Goal: Download file/media

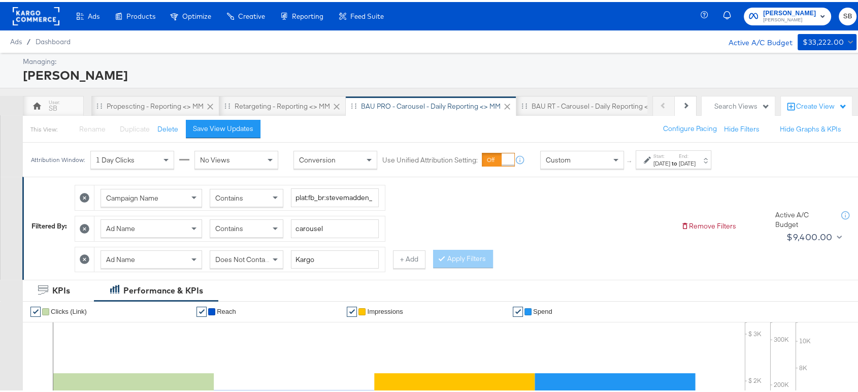
click at [40, 14] on rect at bounding box center [36, 14] width 47 height 18
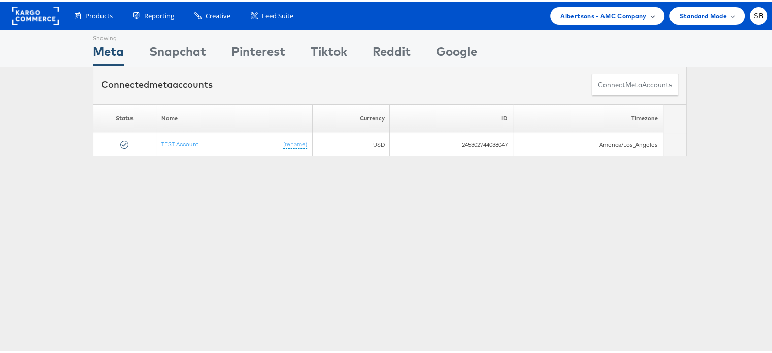
click at [581, 22] on div "Albertsons - AMC Company" at bounding box center [607, 15] width 114 height 18
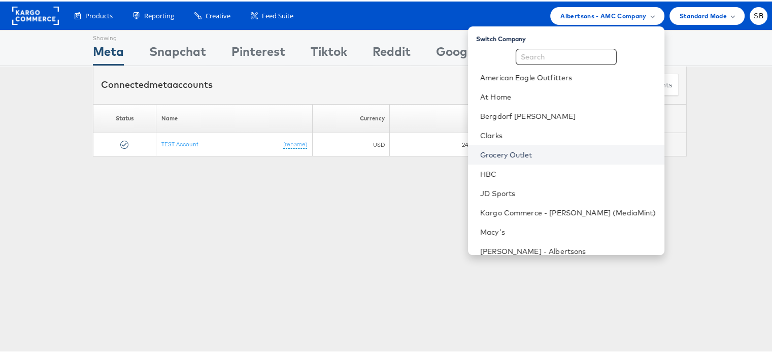
click at [533, 152] on link "Grocery Outlet" at bounding box center [568, 153] width 176 height 10
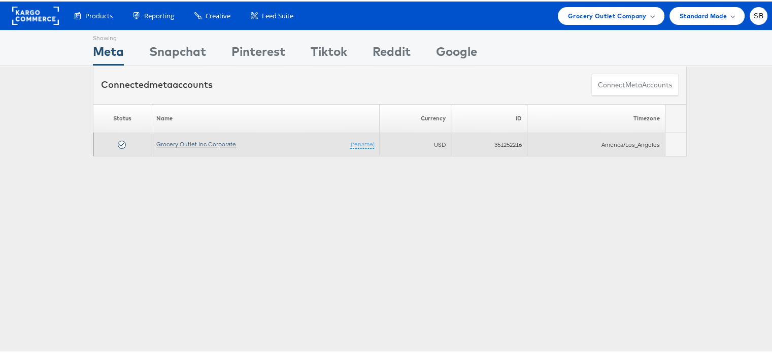
click at [168, 143] on link "Grocery Outlet Inc Corporate" at bounding box center [196, 143] width 80 height 8
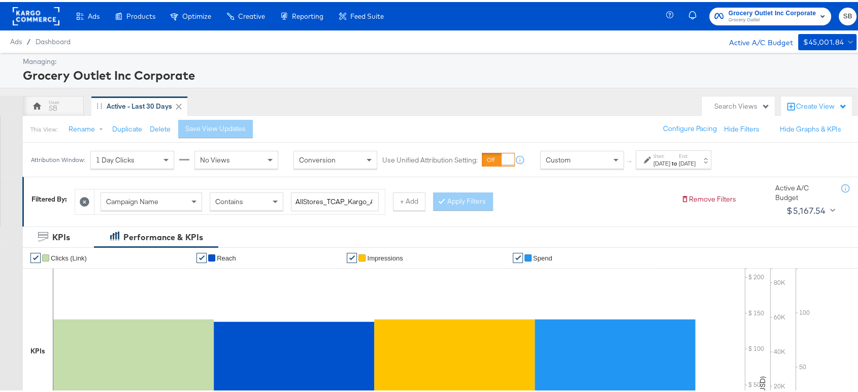
click at [670, 163] on div "[DATE]" at bounding box center [661, 161] width 17 height 8
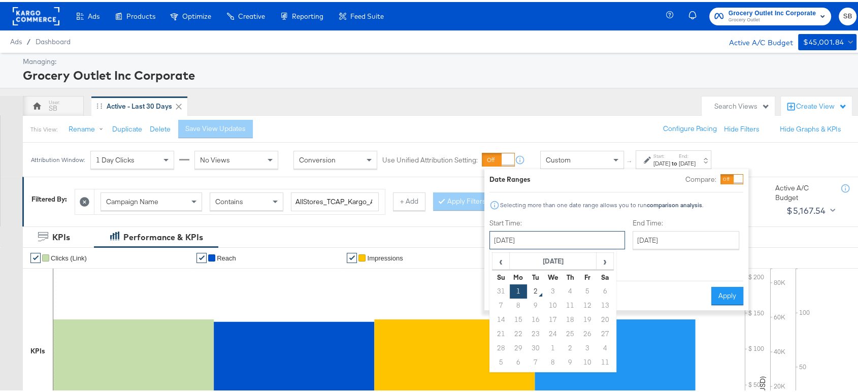
click at [548, 245] on input "[DATE]" at bounding box center [556, 238] width 135 height 18
click at [501, 255] on span "‹" at bounding box center [501, 258] width 16 height 15
click at [536, 331] on td "19" at bounding box center [535, 332] width 17 height 14
type input "[DATE]"
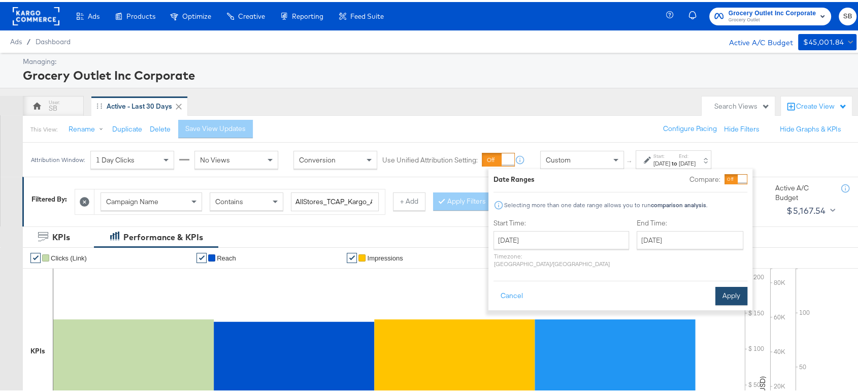
click at [728, 285] on button "Apply" at bounding box center [731, 294] width 32 height 18
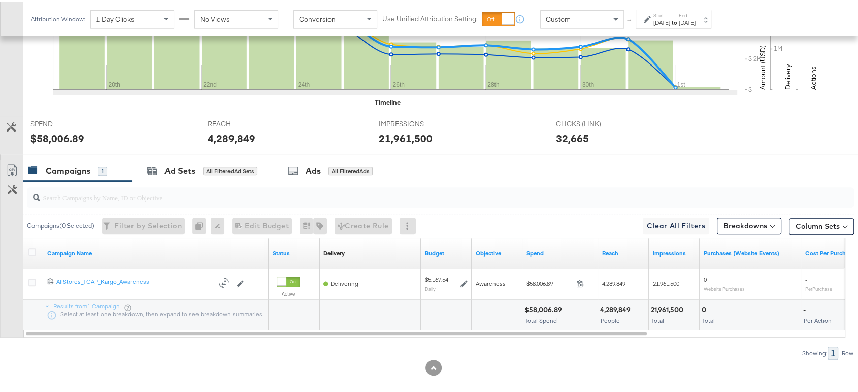
scroll to position [340, 0]
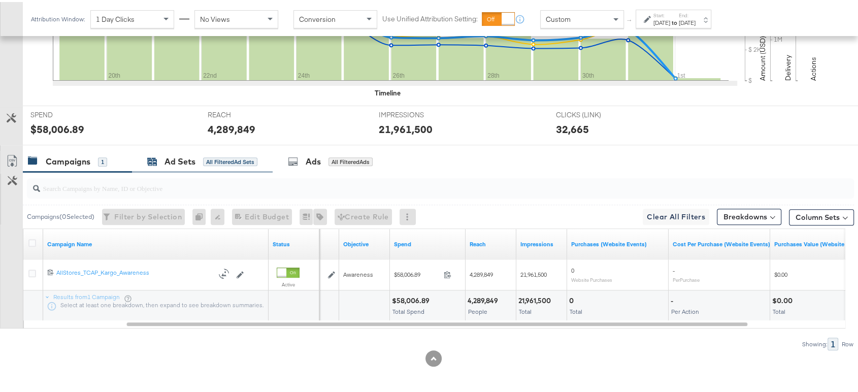
click at [163, 164] on div "Ad Sets All Filtered Ad Sets" at bounding box center [202, 160] width 110 height 12
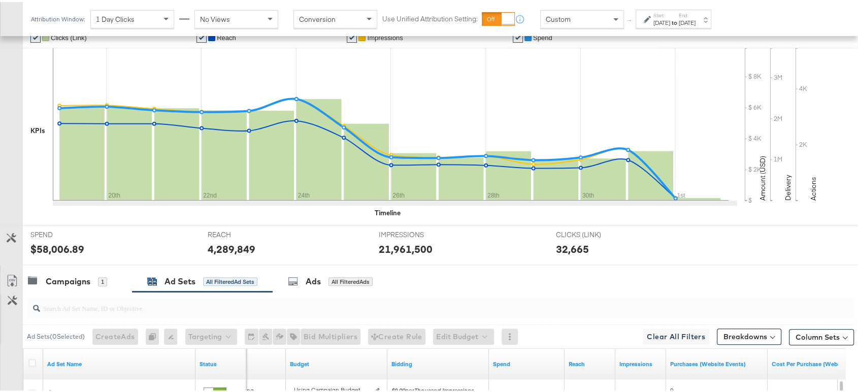
scroll to position [311, 0]
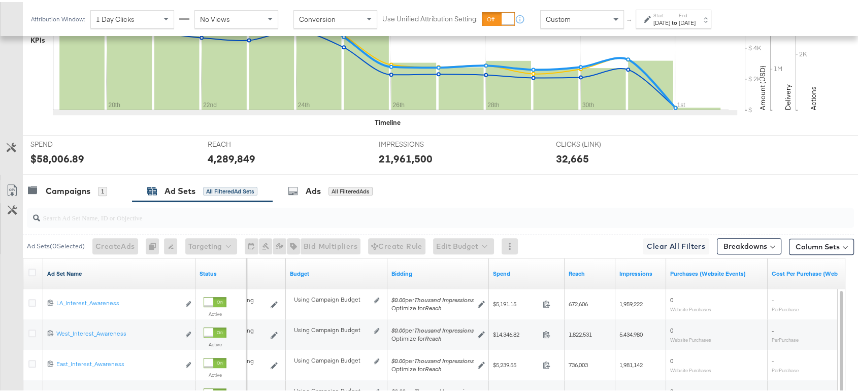
click at [71, 267] on link "Ad Set Name" at bounding box center [119, 271] width 144 height 8
click at [71, 267] on link "Ad Set Name ↓" at bounding box center [119, 271] width 144 height 8
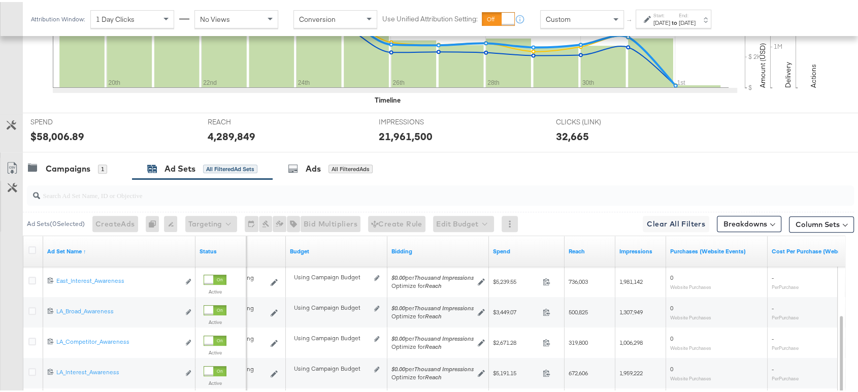
scroll to position [341, 0]
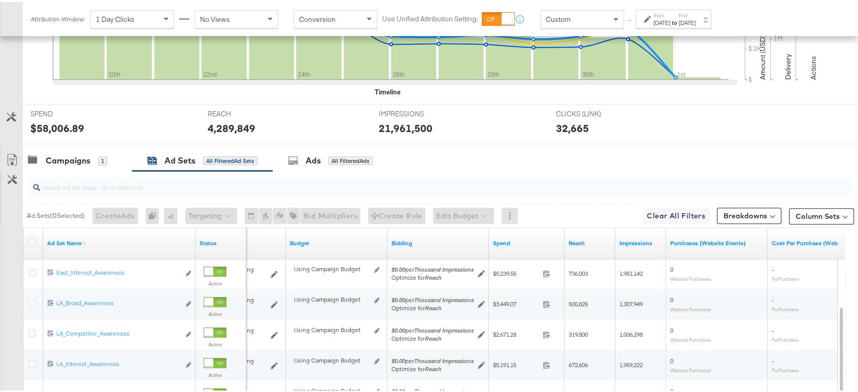
click at [115, 188] on input "search" at bounding box center [409, 181] width 738 height 20
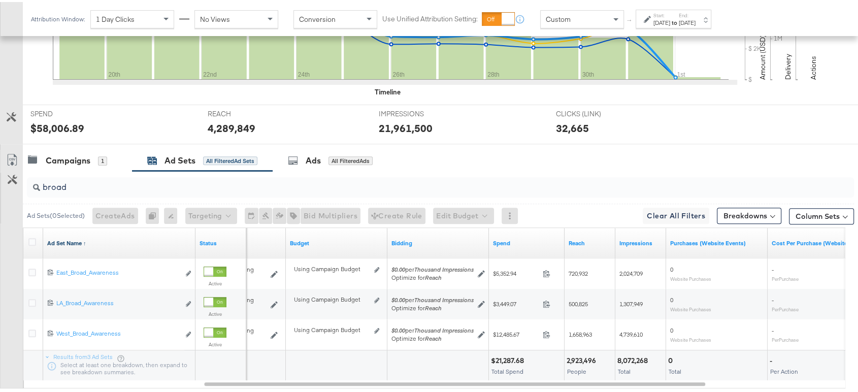
click at [55, 238] on link "Ad Set Name ↑" at bounding box center [119, 241] width 144 height 8
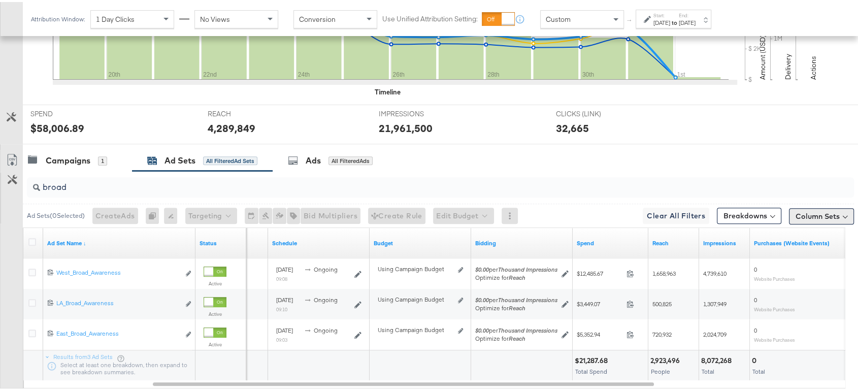
click at [810, 214] on button "Column Sets" at bounding box center [821, 214] width 65 height 16
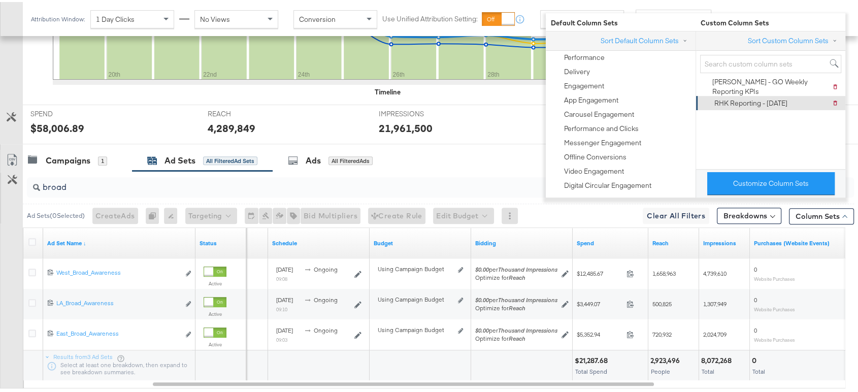
click at [727, 97] on div "RHK Reporting - 4.9.24" at bounding box center [750, 101] width 73 height 10
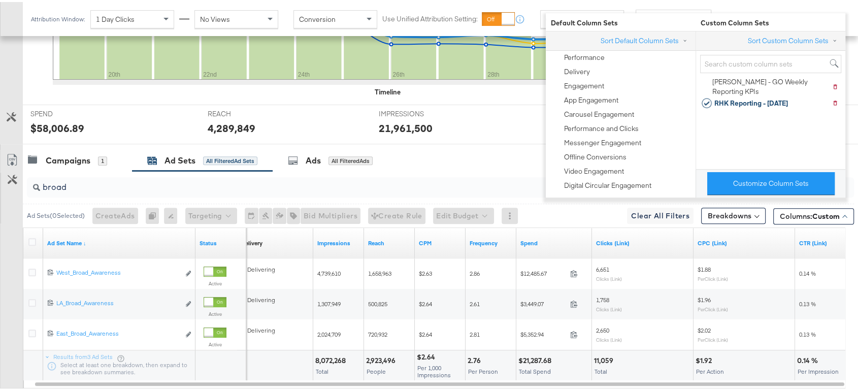
click at [535, 152] on div "Campaigns 1 Ad Sets All Filtered Ad Sets Ads All Filtered Ads" at bounding box center [444, 159] width 843 height 22
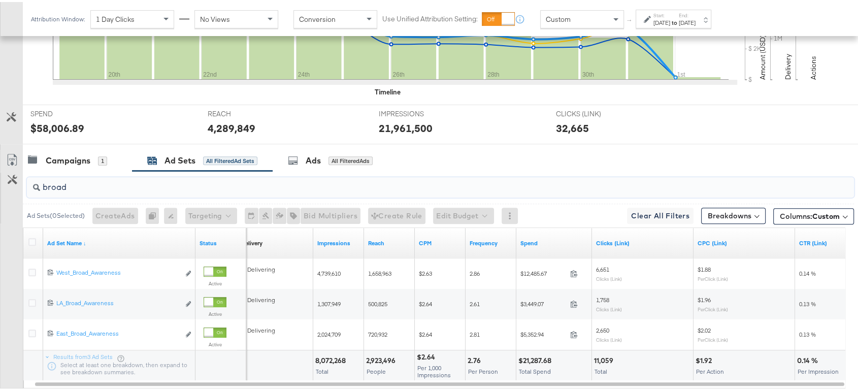
click at [78, 186] on input "broad" at bounding box center [409, 181] width 738 height 20
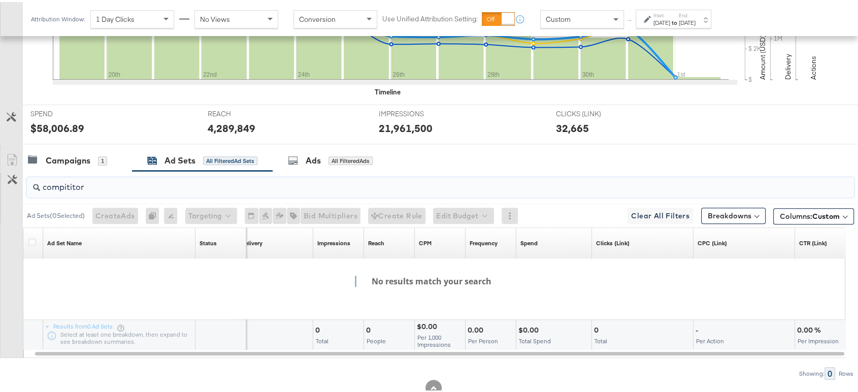
paste input "Compe"
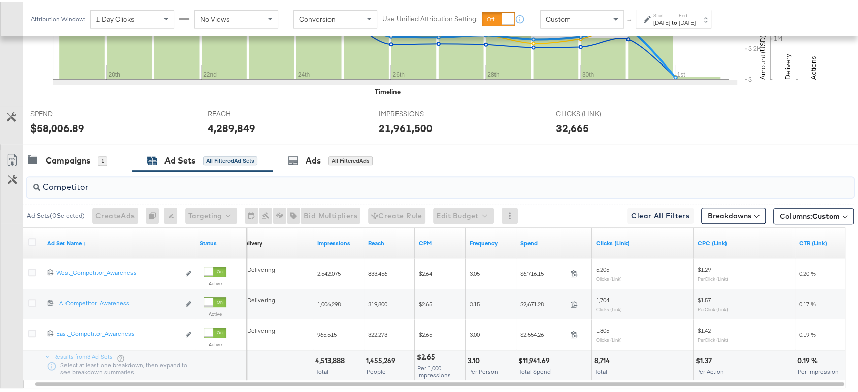
click at [97, 177] on input "Competitor" at bounding box center [409, 181] width 738 height 20
paste input "Interest"
type input "Interest"
click at [105, 182] on input "Interest" at bounding box center [409, 181] width 738 height 20
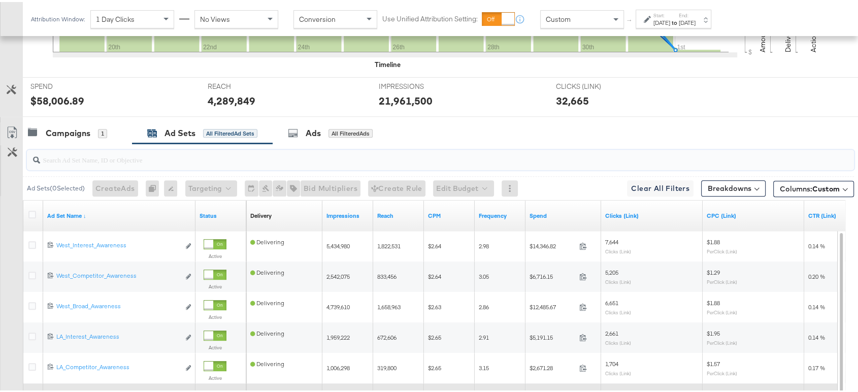
scroll to position [406, 0]
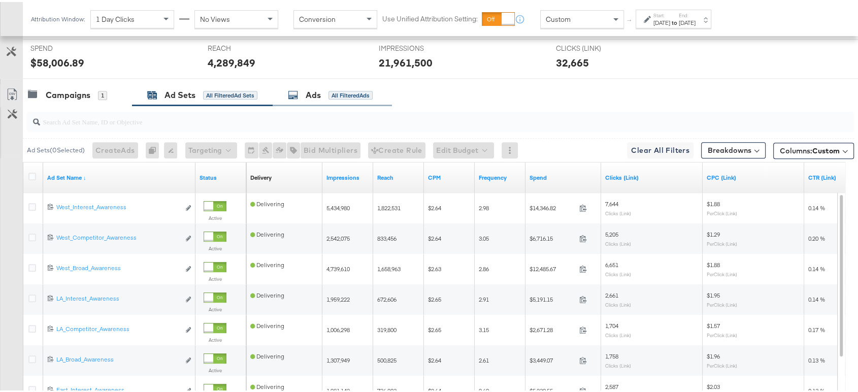
click at [309, 85] on div "Ads All Filtered Ads" at bounding box center [331, 93] width 119 height 22
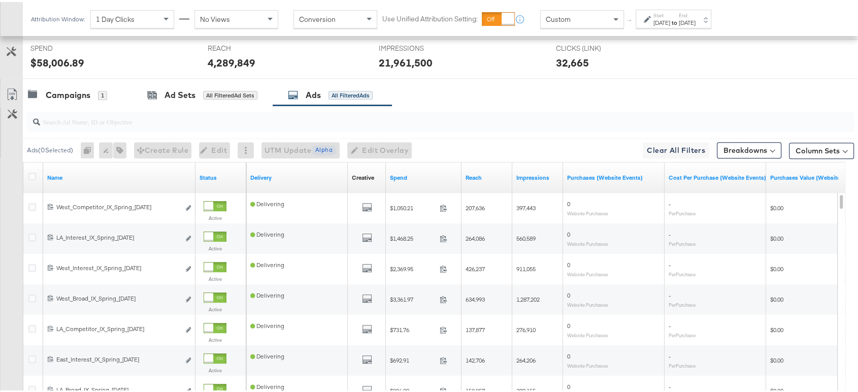
click at [61, 119] on input "search" at bounding box center [409, 116] width 738 height 20
paste input "Carousel"
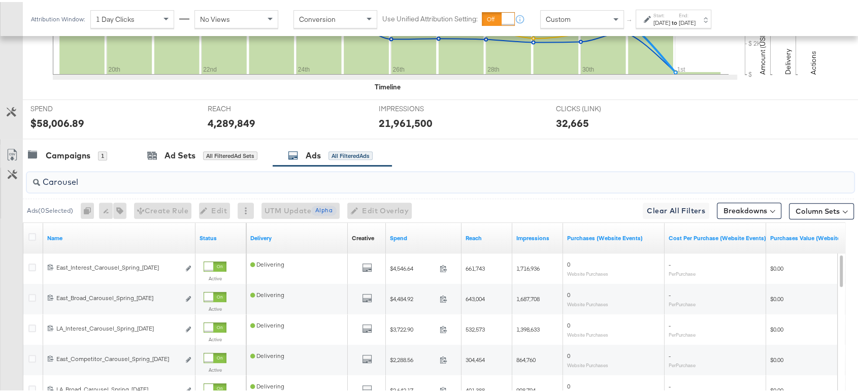
scroll to position [346, 0]
click at [106, 178] on input "Carousel" at bounding box center [409, 176] width 738 height 20
paste input "Broad_"
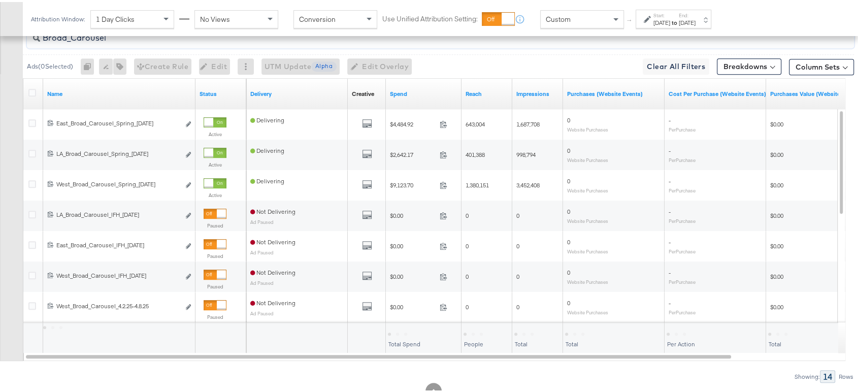
scroll to position [491, 0]
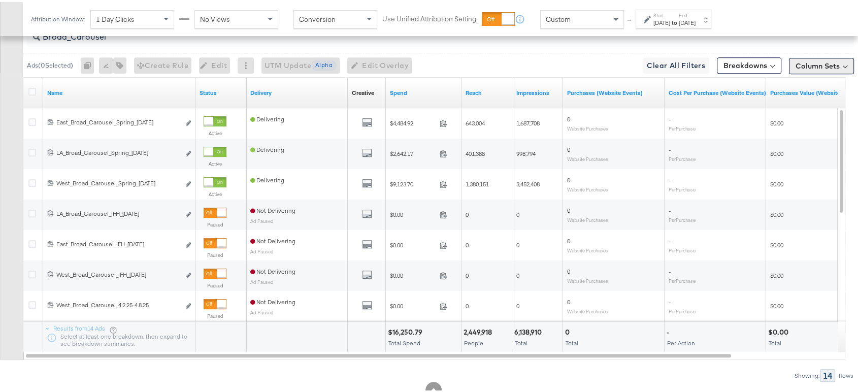
click at [804, 62] on button "Column Sets" at bounding box center [821, 64] width 65 height 16
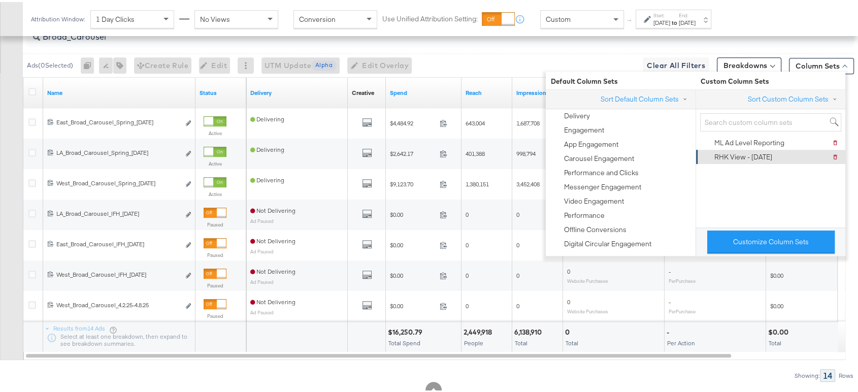
click at [723, 153] on div "RHK View - 3.19.24" at bounding box center [743, 155] width 58 height 10
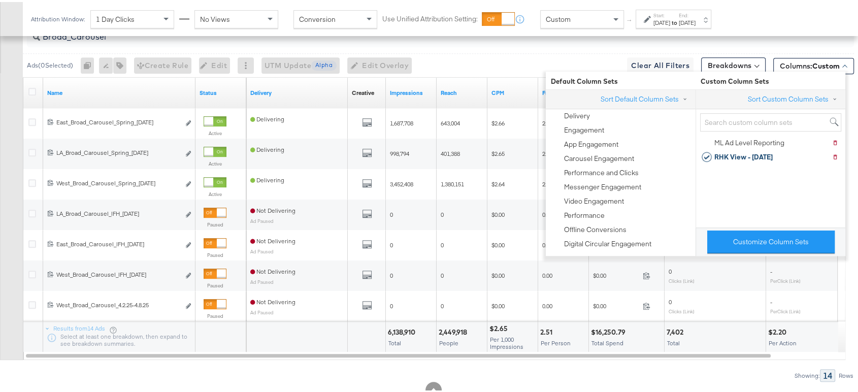
click at [486, 361] on div "Broad_Carousel Ads ( 0 Selected) 0 Rename 0 ads Tags for 0 campaigns Create Rul…" at bounding box center [427, 199] width 854 height 361
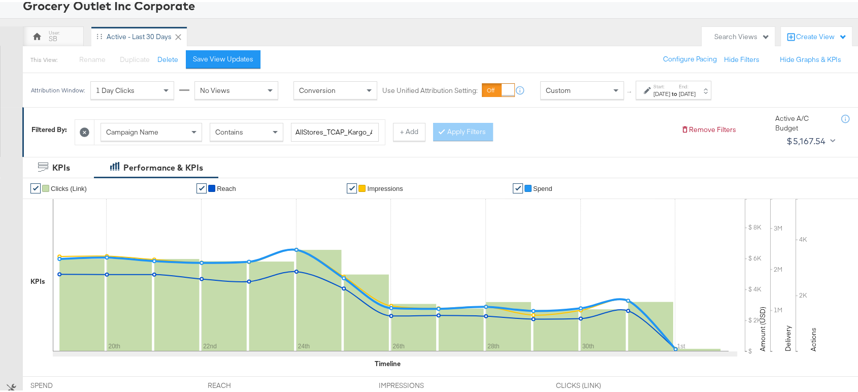
scroll to position [0, 0]
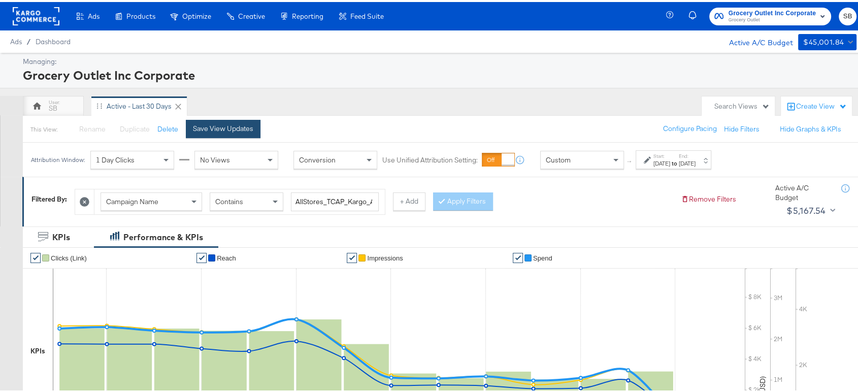
click at [219, 126] on div "Save View Updates" at bounding box center [223, 127] width 60 height 10
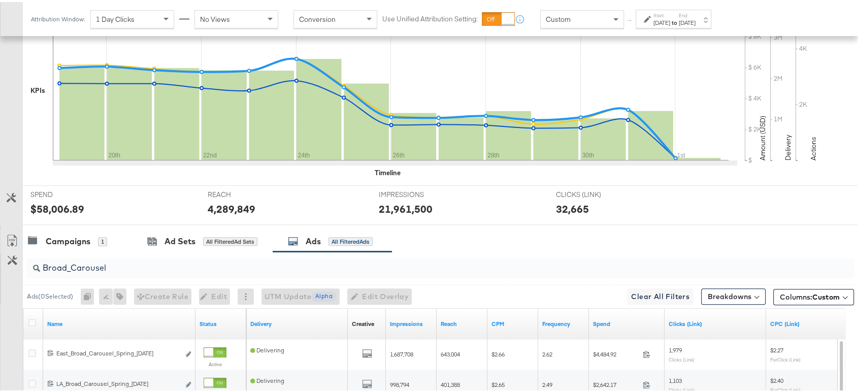
scroll to position [263, 0]
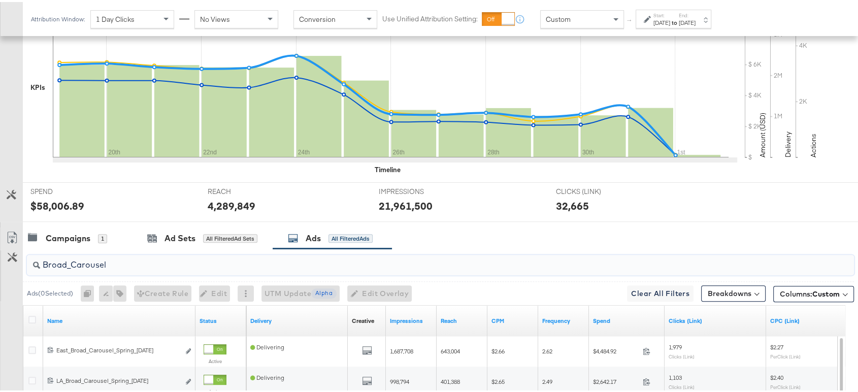
click at [112, 253] on input "Broad_Carousel" at bounding box center [409, 259] width 738 height 20
paste input "Competitor"
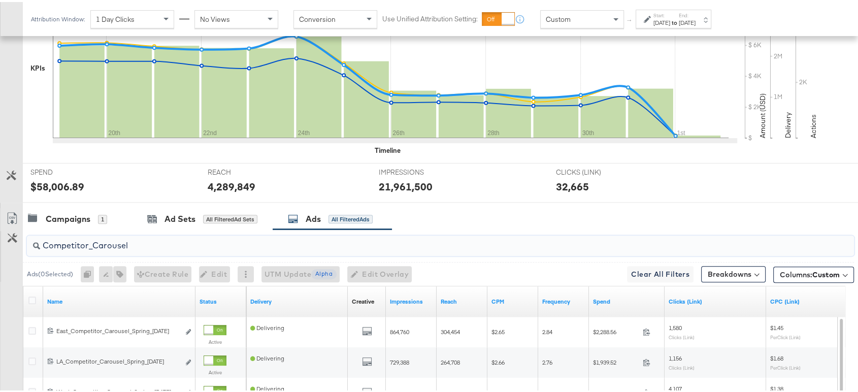
scroll to position [283, 0]
drag, startPoint x: 93, startPoint y: 243, endPoint x: 12, endPoint y: 223, distance: 83.7
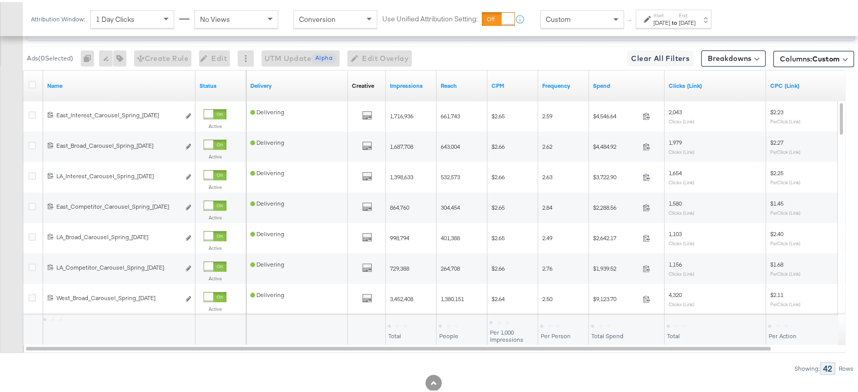
scroll to position [523, 0]
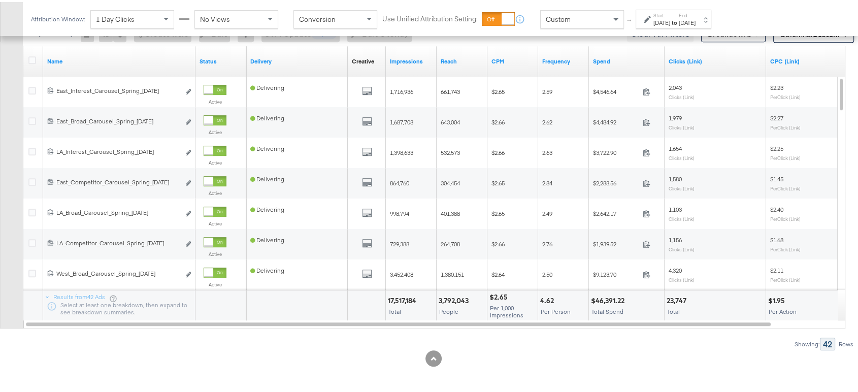
click at [447, 295] on div "3,792,043" at bounding box center [454, 299] width 33 height 10
copy div "3,792,043"
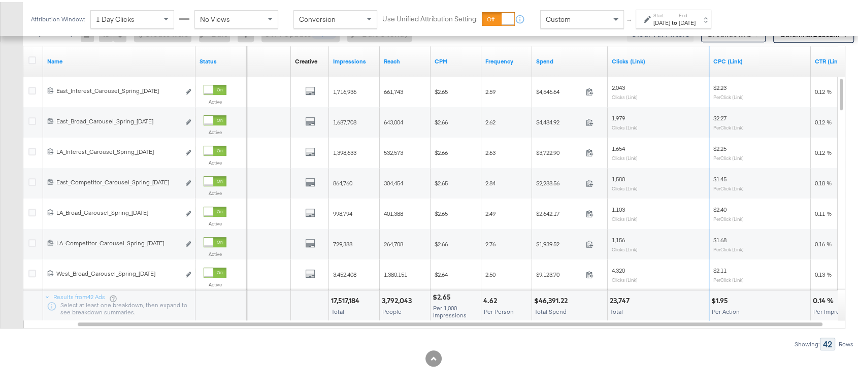
drag, startPoint x: 706, startPoint y: 48, endPoint x: 662, endPoint y: 53, distance: 44.4
click at [662, 53] on div "Clicks (Link)" at bounding box center [657, 59] width 101 height 30
drag, startPoint x: 706, startPoint y: 53, endPoint x: 694, endPoint y: 56, distance: 12.6
click at [694, 56] on div "Clicks (Link)" at bounding box center [657, 59] width 101 height 30
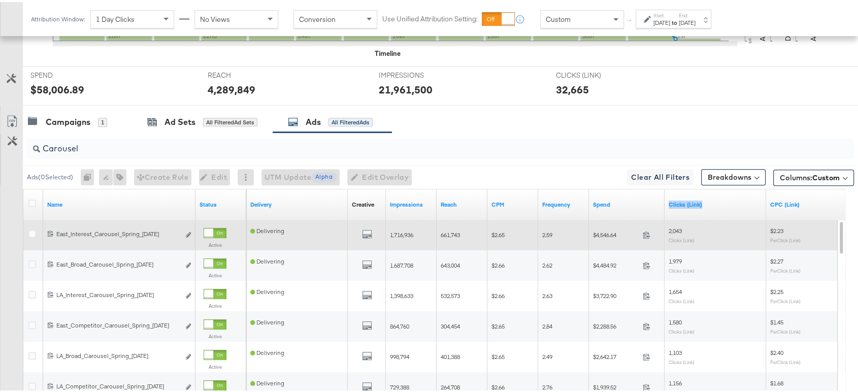
scroll to position [378, 0]
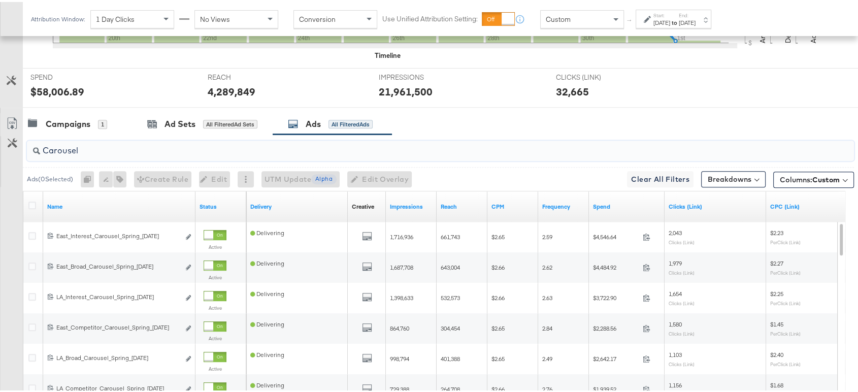
click at [98, 144] on input "Carousel" at bounding box center [409, 144] width 738 height 20
paste input "IX"
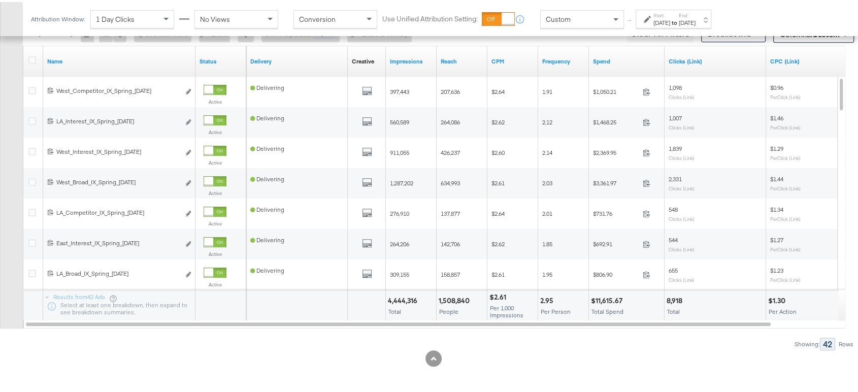
type input "IX"
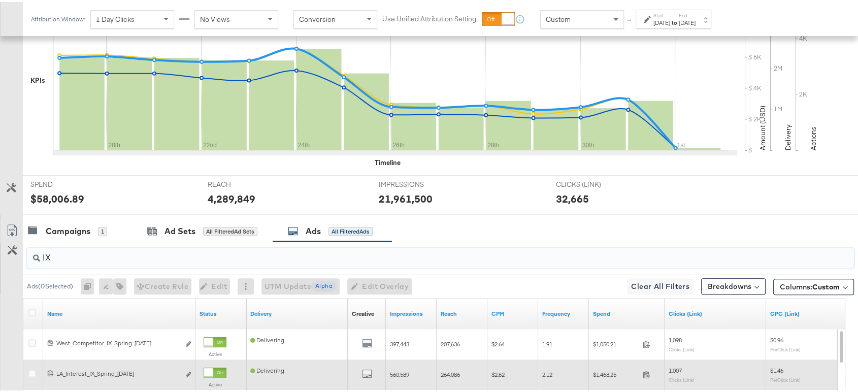
scroll to position [364, 0]
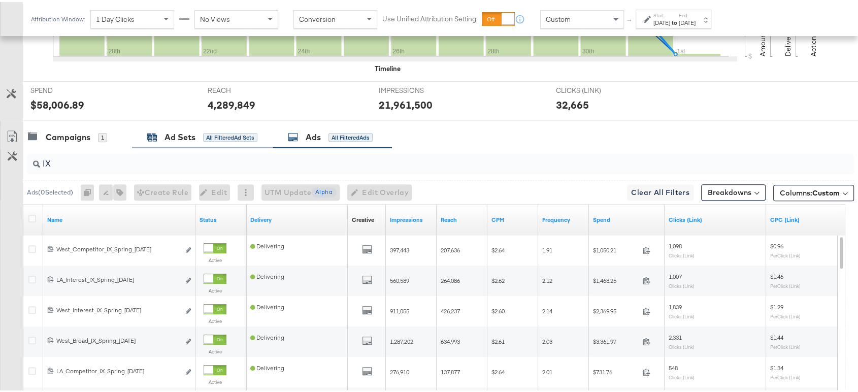
click at [178, 130] on div "Ad Sets" at bounding box center [179, 135] width 31 height 12
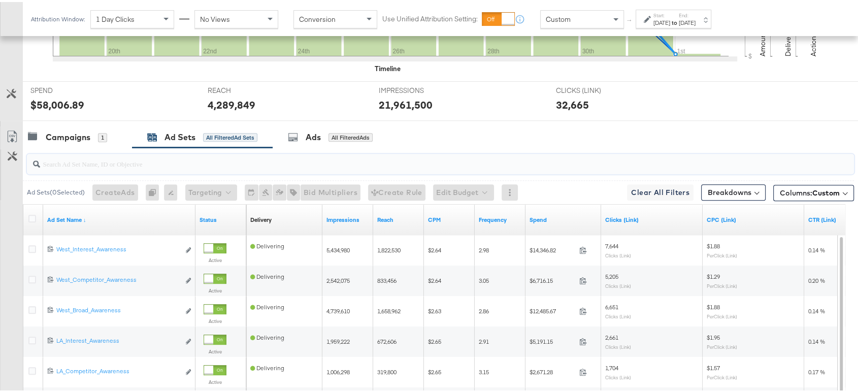
click at [60, 155] on input "search" at bounding box center [409, 158] width 738 height 20
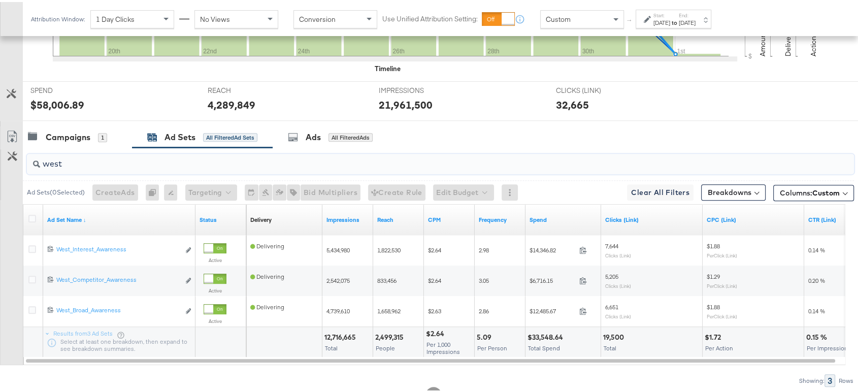
paste input "Ea"
click at [65, 162] on input "East" at bounding box center [409, 158] width 738 height 20
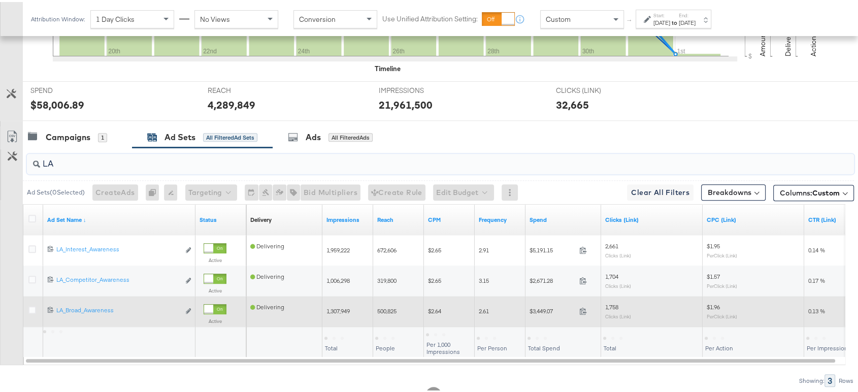
type input "LA"
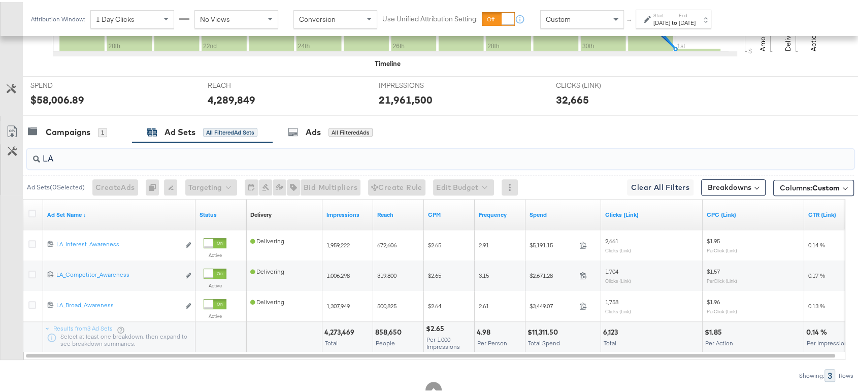
scroll to position [345, 0]
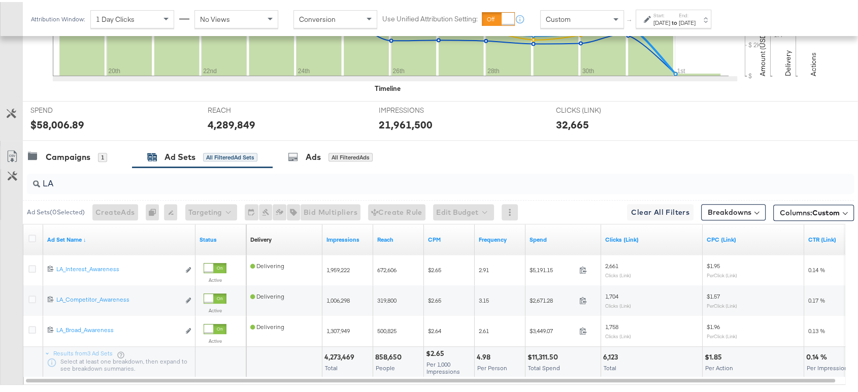
click at [670, 14] on label "Start:" at bounding box center [661, 13] width 17 height 7
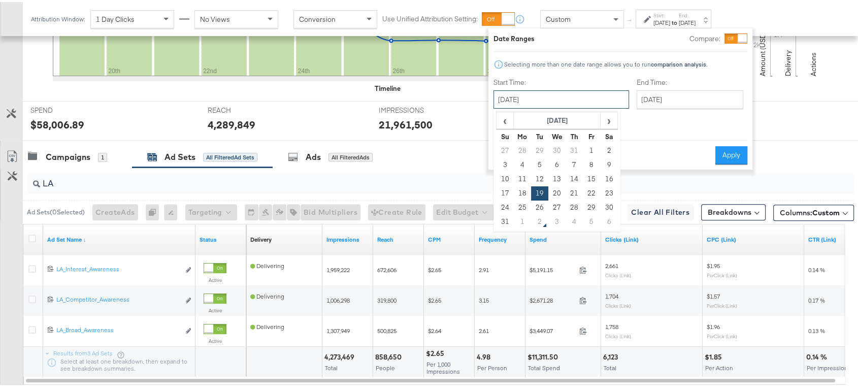
click at [572, 101] on input "[DATE]" at bounding box center [560, 97] width 135 height 18
click at [537, 162] on td "5" at bounding box center [539, 163] width 17 height 14
type input "[DATE]"
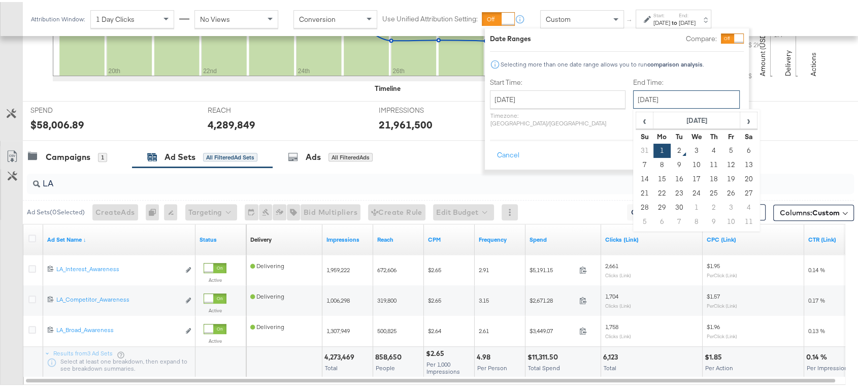
click at [658, 105] on input "[DATE]" at bounding box center [686, 97] width 107 height 18
click at [705, 164] on td "11" at bounding box center [713, 163] width 17 height 14
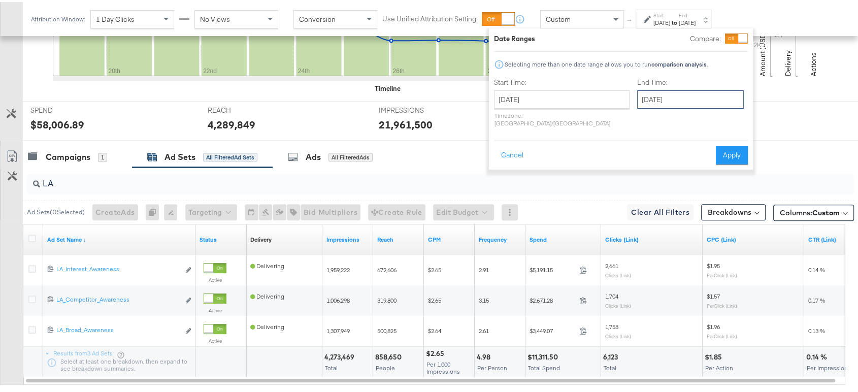
click at [644, 98] on input "September 11th 2025" at bounding box center [690, 97] width 107 height 18
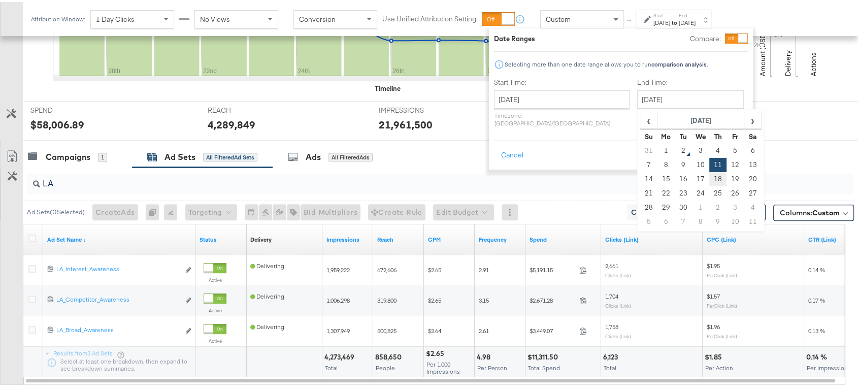
click at [709, 178] on td "18" at bounding box center [717, 177] width 17 height 14
type input "September 18th 2025"
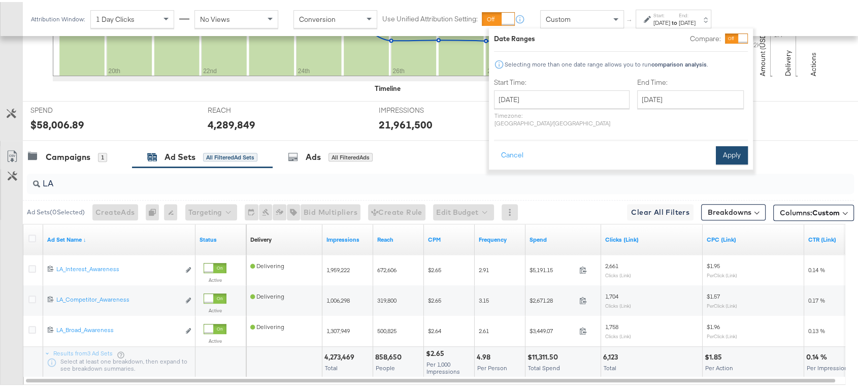
click at [725, 146] on button "Apply" at bounding box center [731, 153] width 32 height 18
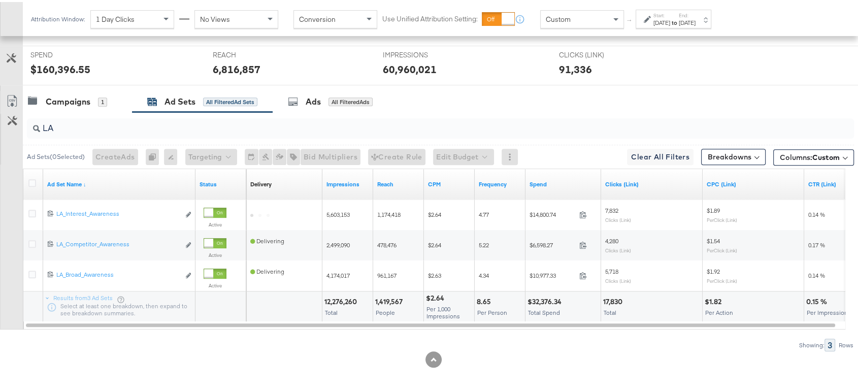
scroll to position [399, 0]
click at [670, 13] on label "Start:" at bounding box center [661, 13] width 17 height 7
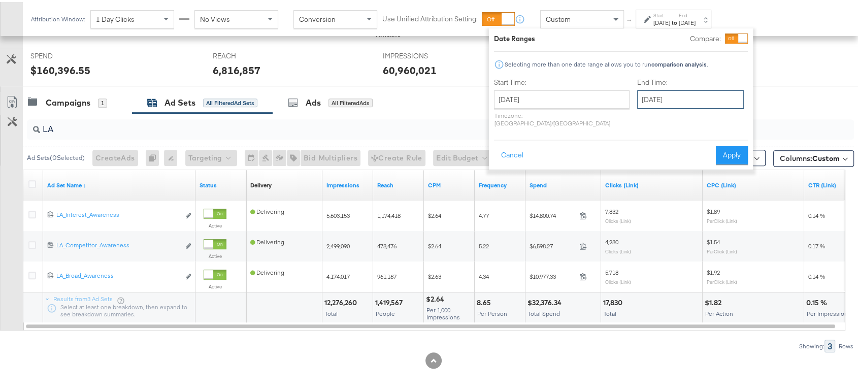
click at [639, 98] on input "September 18th 2025" at bounding box center [690, 97] width 107 height 18
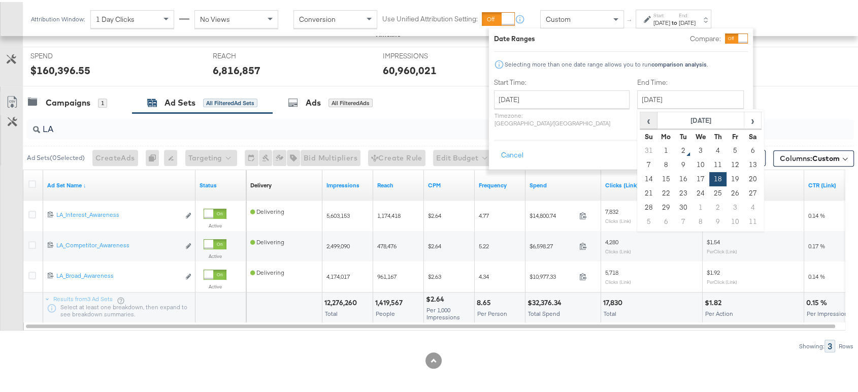
click at [640, 114] on span "‹" at bounding box center [648, 118] width 16 height 15
click at [657, 191] on td "18" at bounding box center [665, 191] width 17 height 14
type input "[DATE]"
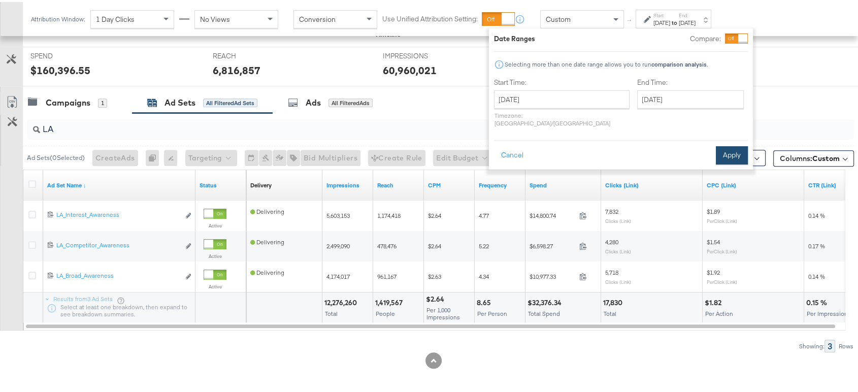
click at [734, 144] on button "Apply" at bounding box center [731, 153] width 32 height 18
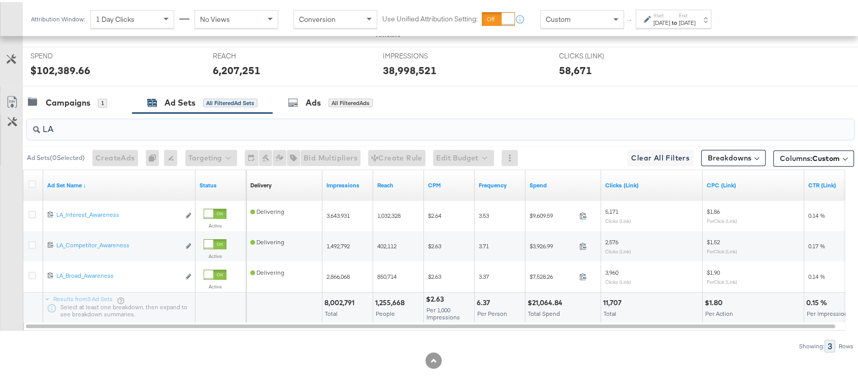
click at [120, 128] on input "LA" at bounding box center [409, 123] width 738 height 20
paste input "East"
paste input "We"
type input "West"
click at [62, 95] on div "Campaigns" at bounding box center [68, 101] width 45 height 12
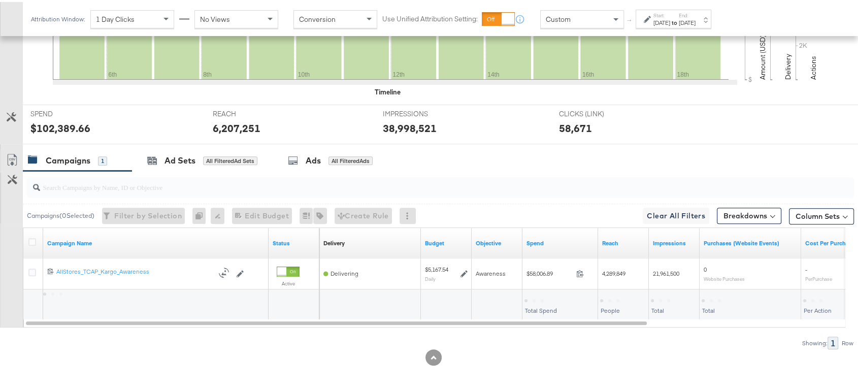
scroll to position [340, 0]
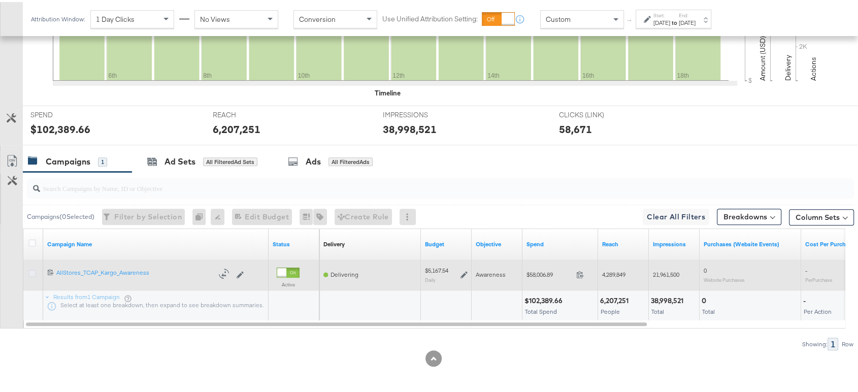
click at [30, 268] on icon at bounding box center [32, 271] width 8 height 8
click at [0, 0] on input "checkbox" at bounding box center [0, 0] width 0 height 0
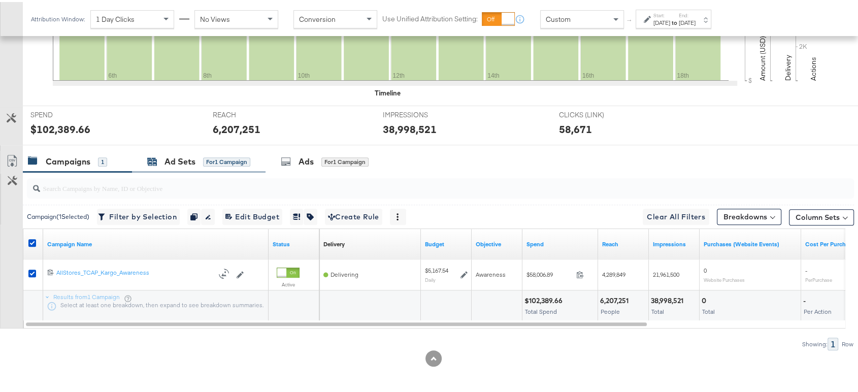
click at [172, 157] on div "Ad Sets" at bounding box center [179, 160] width 31 height 12
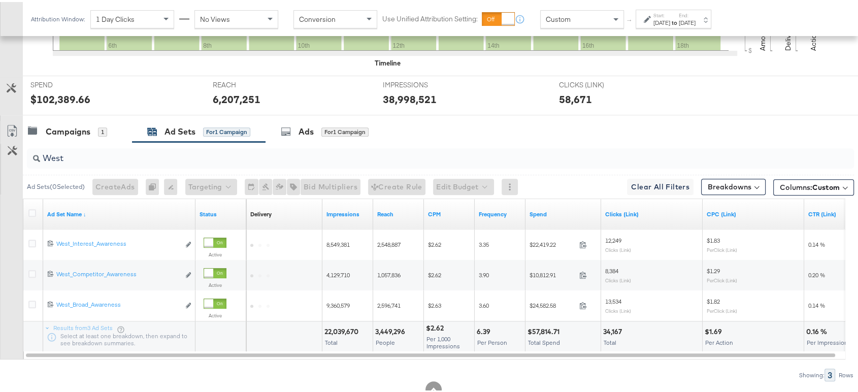
scroll to position [399, 0]
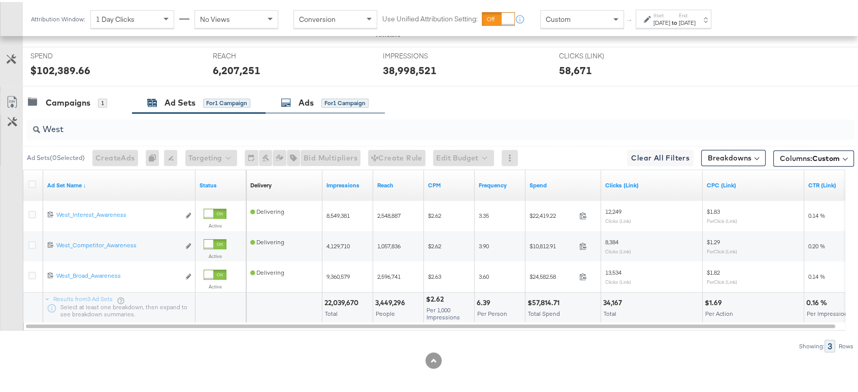
click at [290, 99] on icon at bounding box center [286, 100] width 10 height 10
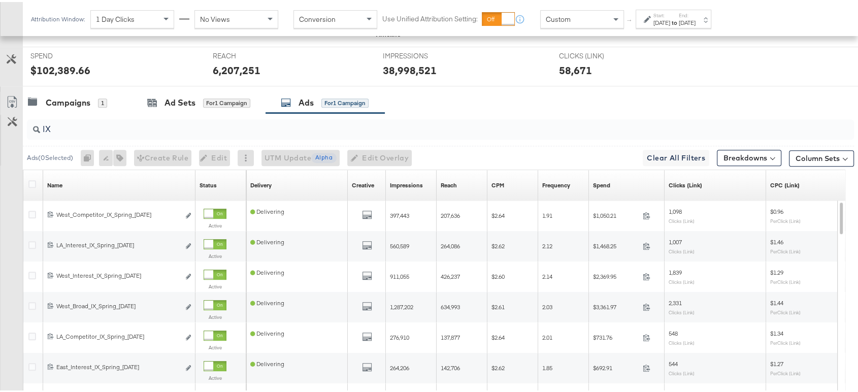
scroll to position [370, 0]
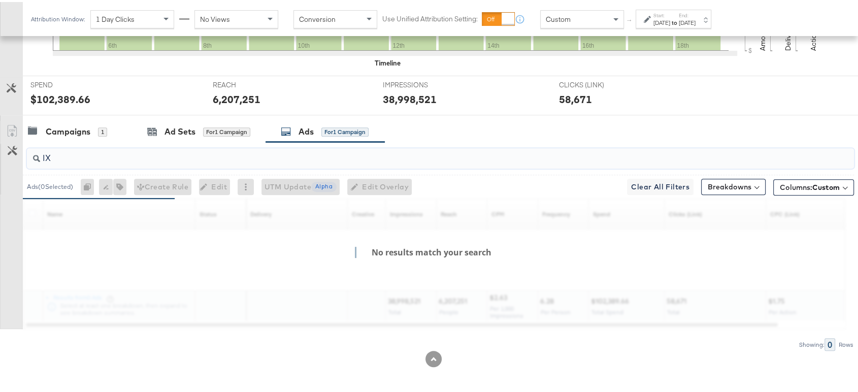
click at [155, 154] on input "IX" at bounding box center [409, 152] width 738 height 20
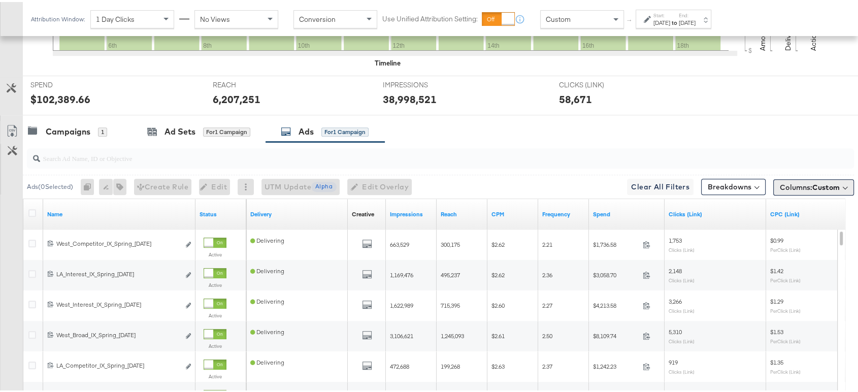
click at [822, 189] on span "Columns: Custom" at bounding box center [809, 185] width 60 height 10
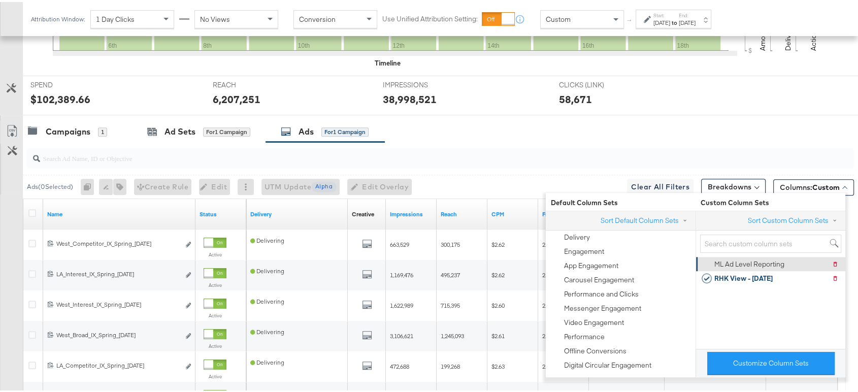
click at [740, 258] on div "ML Ad Level Reporting" at bounding box center [749, 262] width 70 height 10
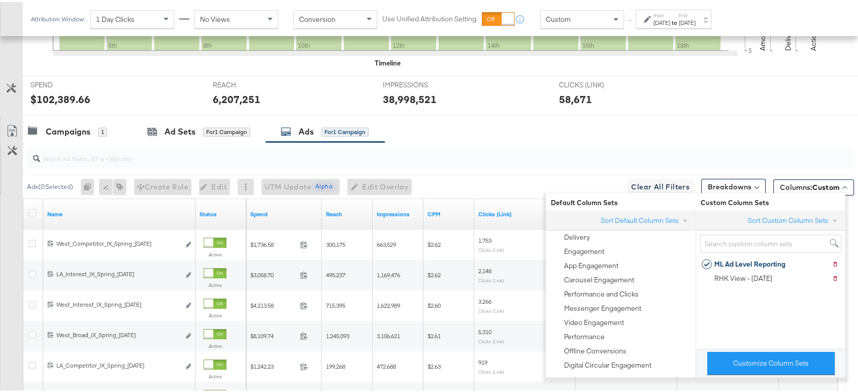
click at [548, 125] on div "Campaigns 1 Ad Sets for 1 Campaign Ads for 1 Campaign" at bounding box center [444, 130] width 843 height 22
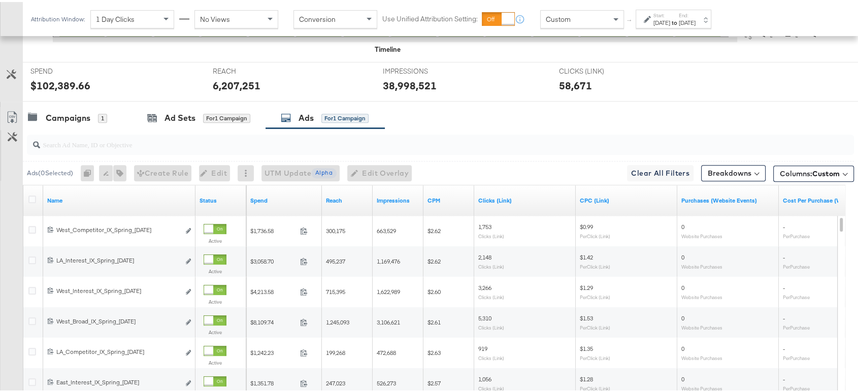
scroll to position [355, 0]
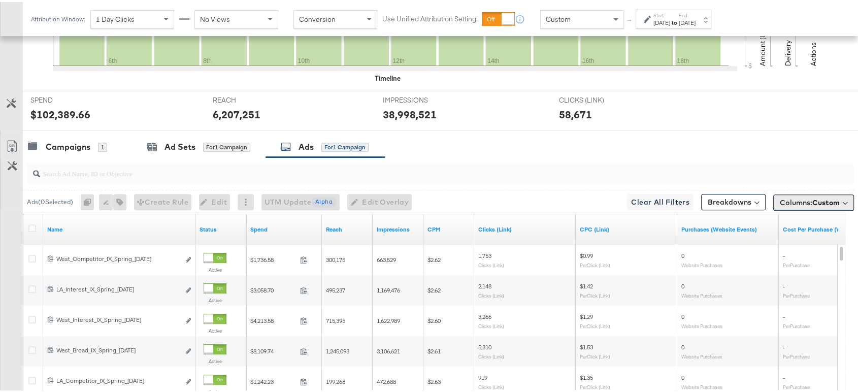
click at [779, 197] on span "Columns: Custom" at bounding box center [809, 200] width 60 height 10
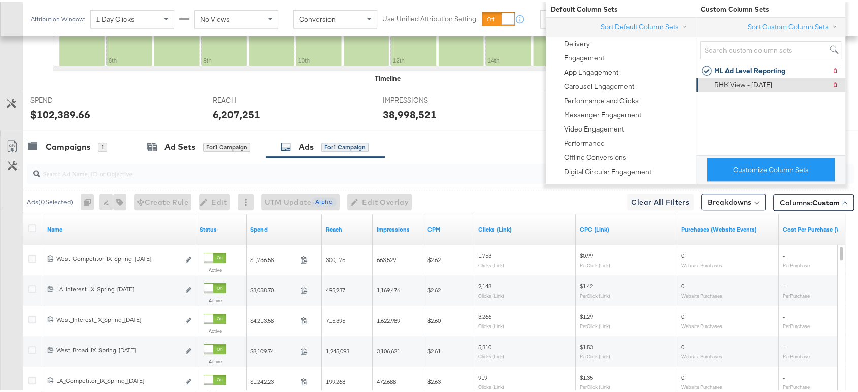
click at [727, 83] on div "RHK View - 3.19.24" at bounding box center [743, 83] width 58 height 10
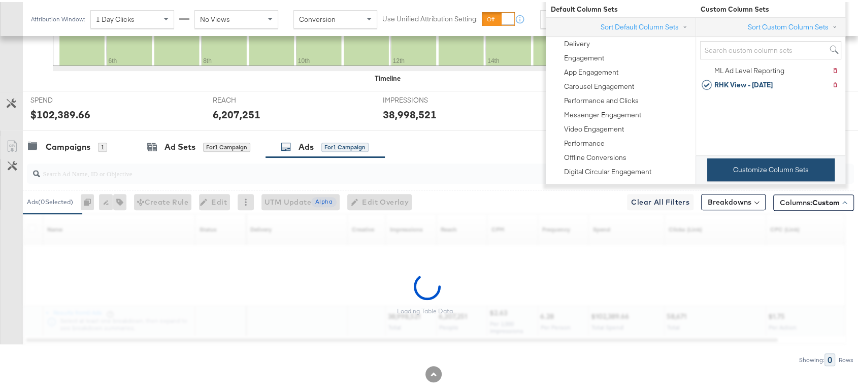
click at [747, 175] on button "Customize Column Sets" at bounding box center [770, 167] width 127 height 23
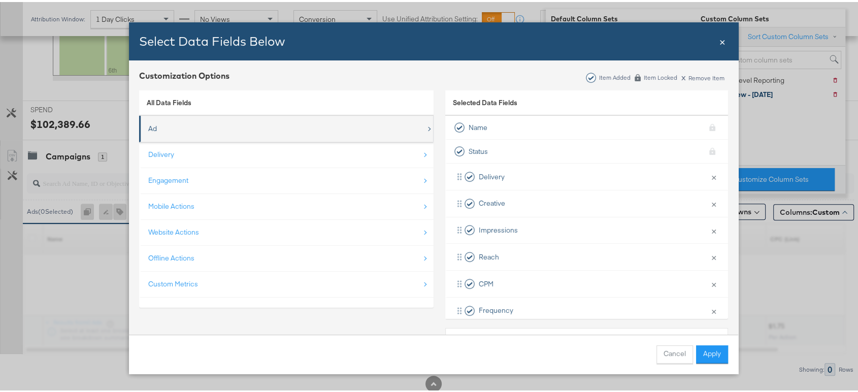
scroll to position [361, 0]
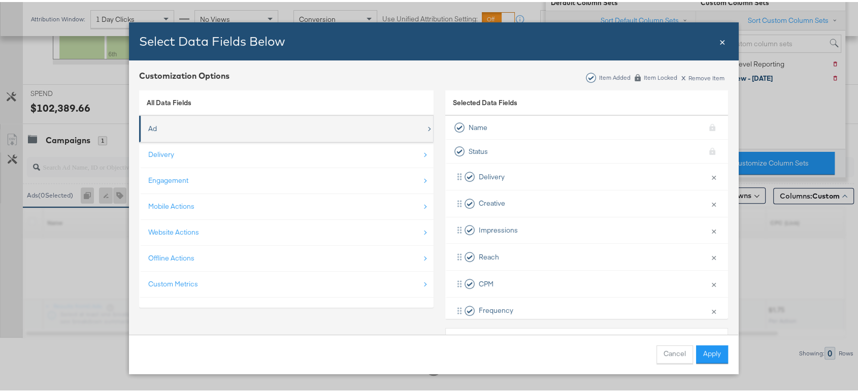
click at [415, 126] on div "Ad" at bounding box center [287, 126] width 278 height 21
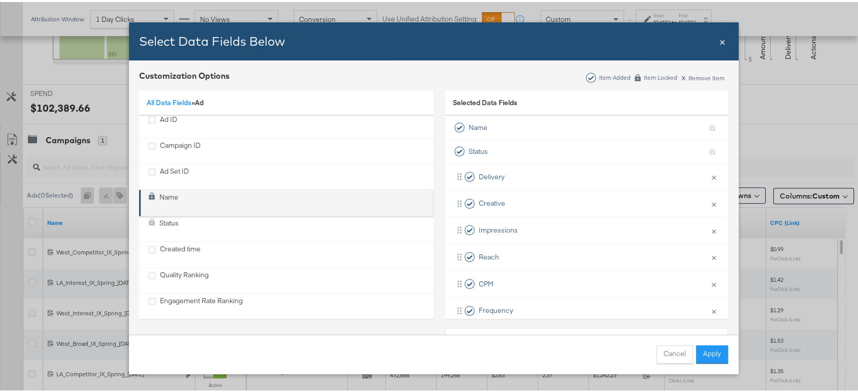
scroll to position [3, 0]
click at [193, 198] on div "Name" at bounding box center [287, 201] width 278 height 21
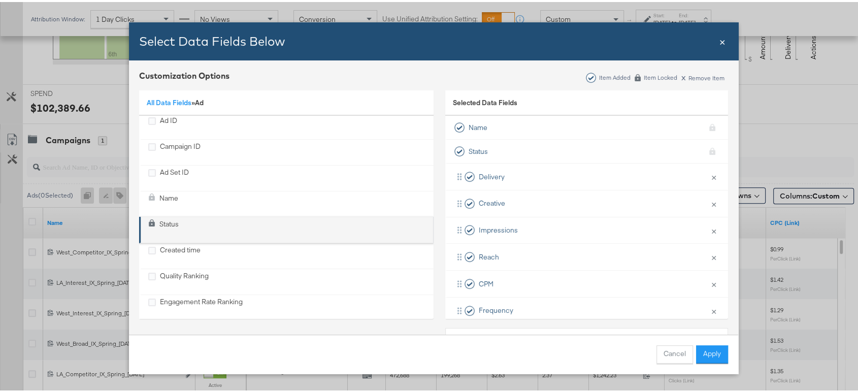
click at [188, 221] on div "Status" at bounding box center [287, 227] width 278 height 21
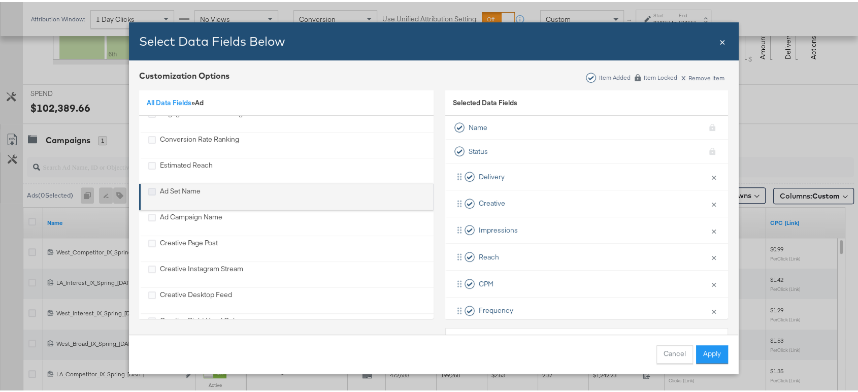
scroll to position [190, 0]
click at [148, 193] on icon "Ad Set Name" at bounding box center [152, 191] width 8 height 8
click at [0, 0] on input "Ad Set Name" at bounding box center [0, 0] width 0 height 0
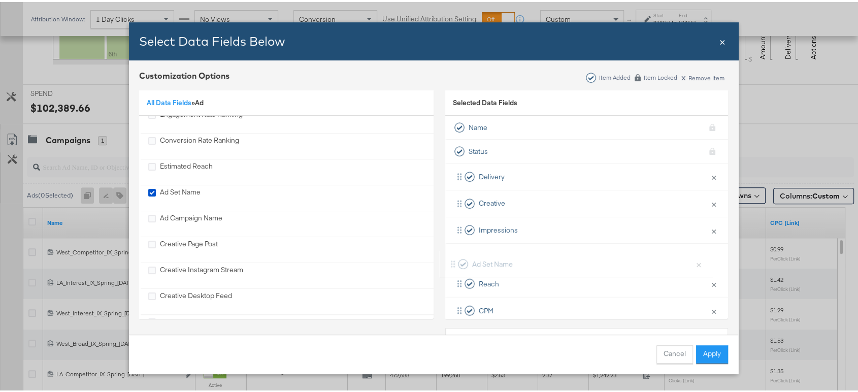
scroll to position [0, 0]
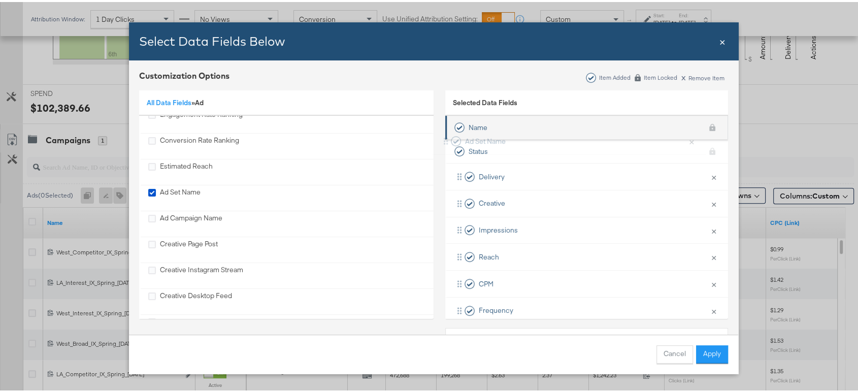
drag, startPoint x: 499, startPoint y: 282, endPoint x: 489, endPoint y: 135, distance: 147.0
click at [489, 135] on ul "Name KPI locked Status KPI locked Delivery × Remove from KPIs Creative × Remove…" at bounding box center [586, 285] width 283 height 342
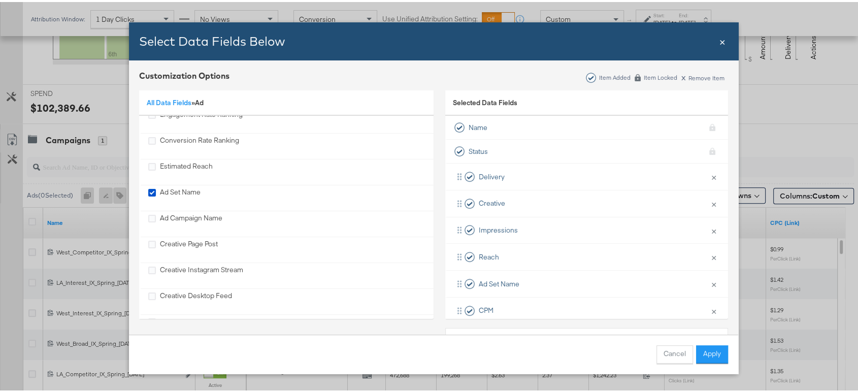
scroll to position [1, 0]
drag, startPoint x: 498, startPoint y: 284, endPoint x: 493, endPoint y: 175, distance: 109.2
click at [493, 175] on div "Delivery × Remove from KPIs Creative × Remove from KPIs Impressions × Remove fr…" at bounding box center [586, 308] width 283 height 294
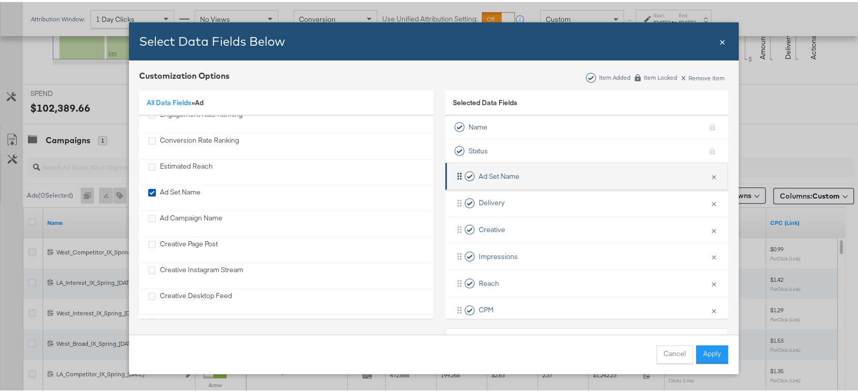
click at [505, 173] on span "Ad Set Name" at bounding box center [499, 174] width 41 height 10
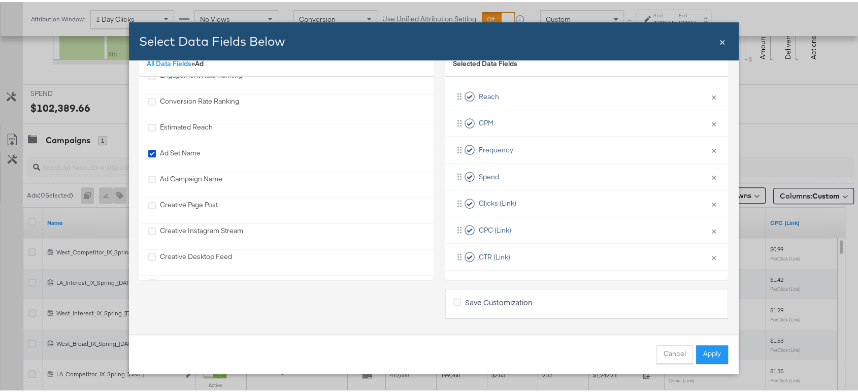
scroll to position [523, 0]
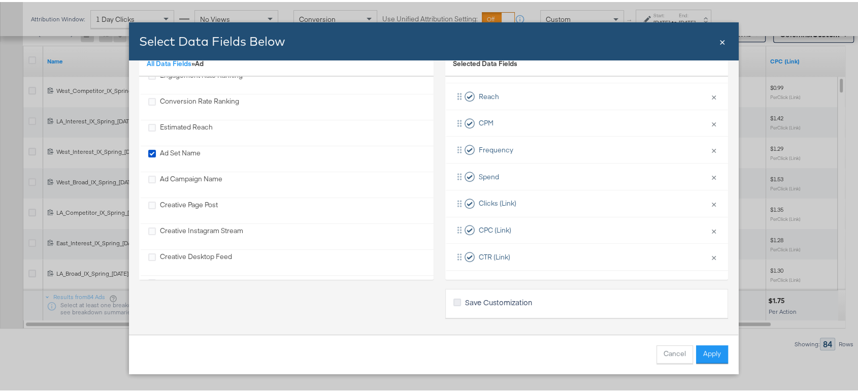
click at [453, 300] on icon "Bulk Add Locations Modal" at bounding box center [457, 300] width 8 height 8
click at [0, 0] on input "Save Customization" at bounding box center [0, 0] width 0 height 0
click at [702, 351] on button "Apply" at bounding box center [712, 352] width 32 height 18
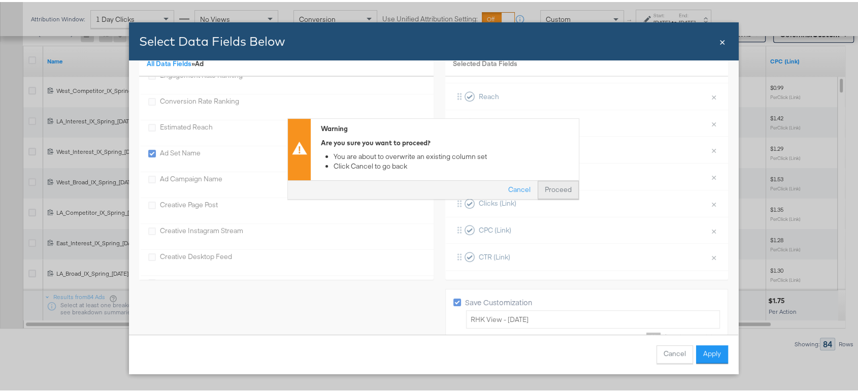
click at [555, 188] on button "Proceed" at bounding box center [557, 188] width 41 height 18
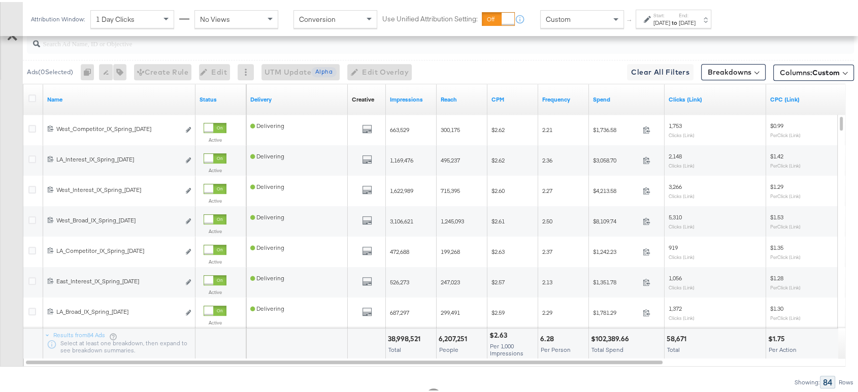
scroll to position [482, 0]
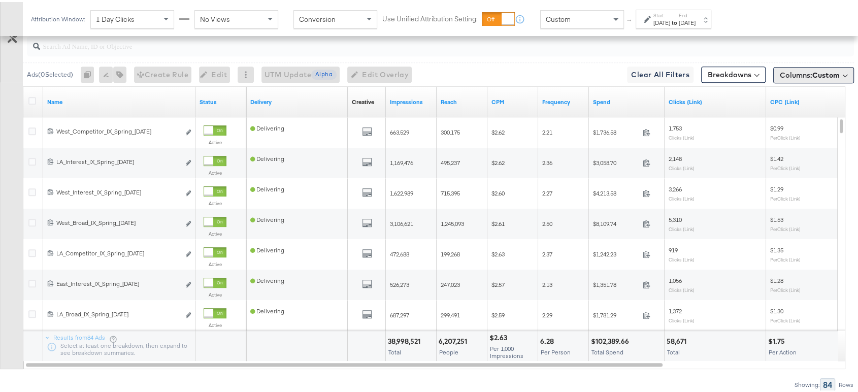
click at [779, 69] on span "Columns: Custom" at bounding box center [809, 73] width 60 height 10
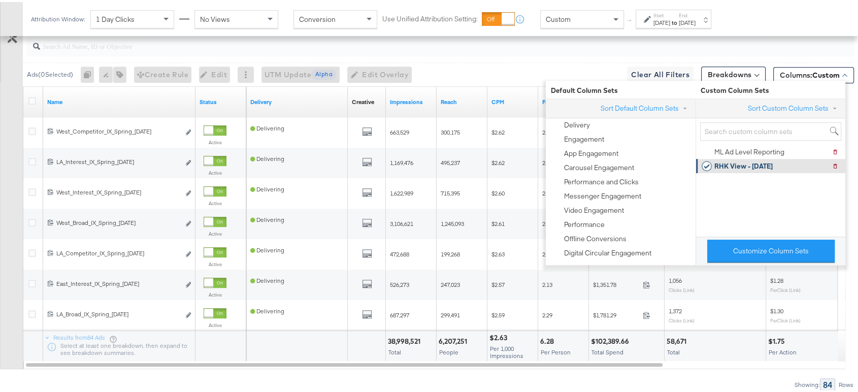
click at [737, 165] on div "RHK View - 3.19.24" at bounding box center [743, 164] width 58 height 10
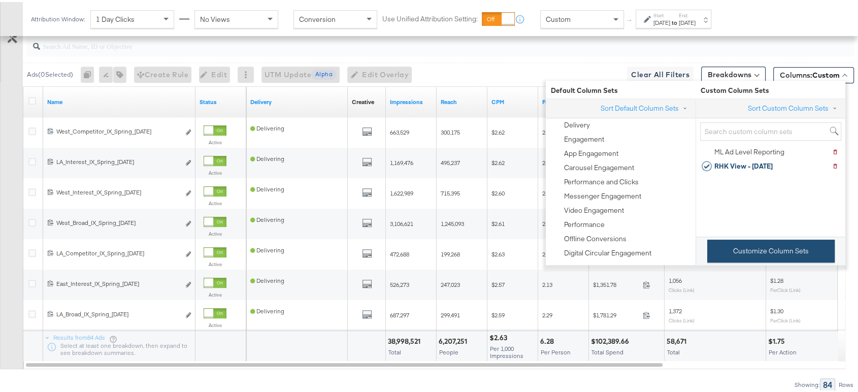
click at [755, 258] on button "Customize Column Sets" at bounding box center [770, 248] width 127 height 23
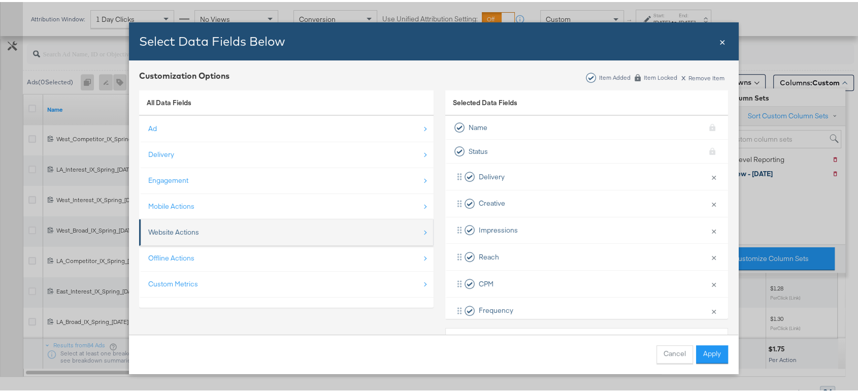
scroll to position [462, 0]
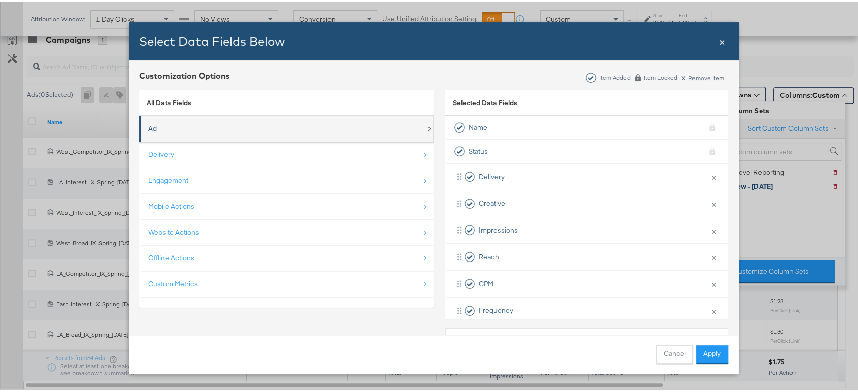
click at [398, 128] on div "Ad" at bounding box center [287, 126] width 278 height 21
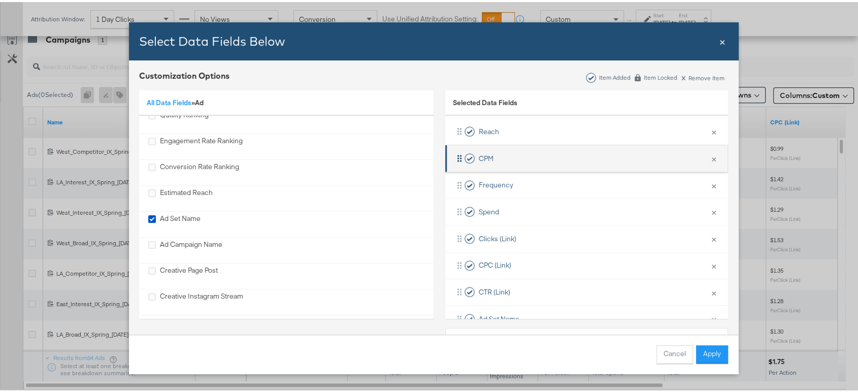
scroll to position [148, 0]
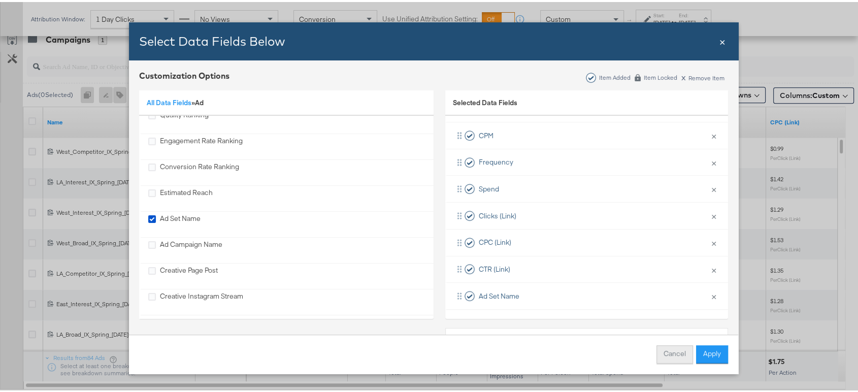
click at [666, 350] on button "Cancel" at bounding box center [674, 352] width 37 height 18
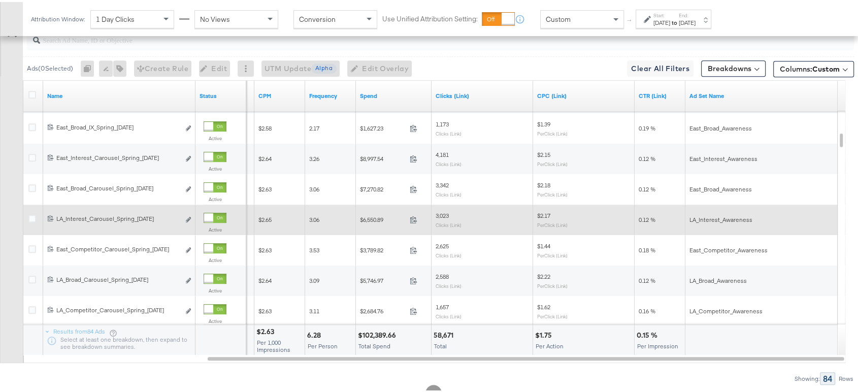
scroll to position [491, 0]
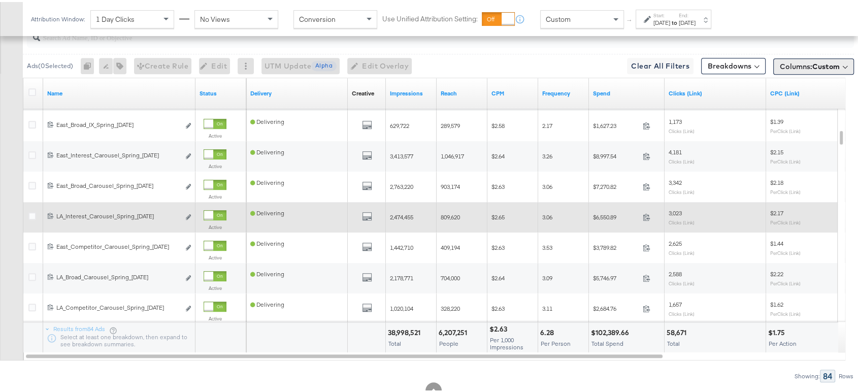
click at [790, 72] on button "Columns: Custom" at bounding box center [813, 64] width 81 height 16
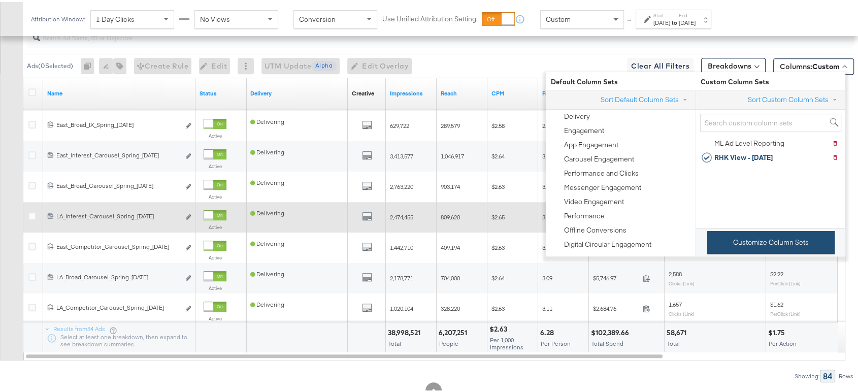
click at [745, 244] on button "Customize Column Sets" at bounding box center [770, 240] width 127 height 23
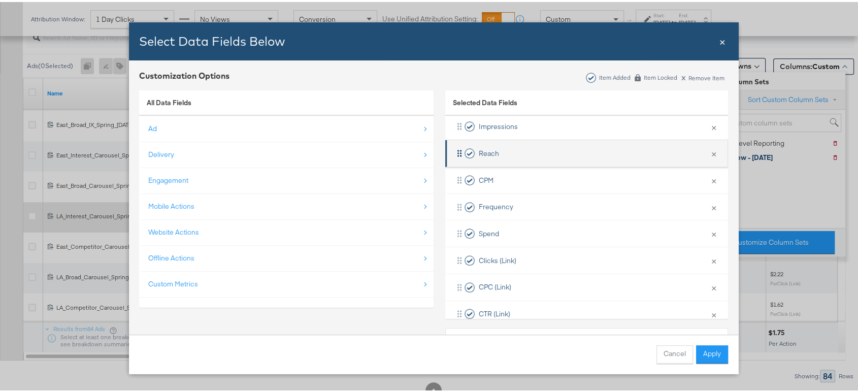
scroll to position [148, 0]
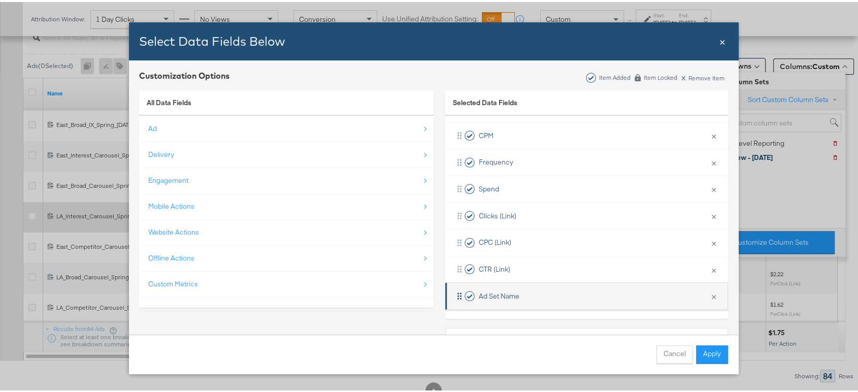
click at [489, 290] on span "Ad Set Name" at bounding box center [499, 294] width 41 height 10
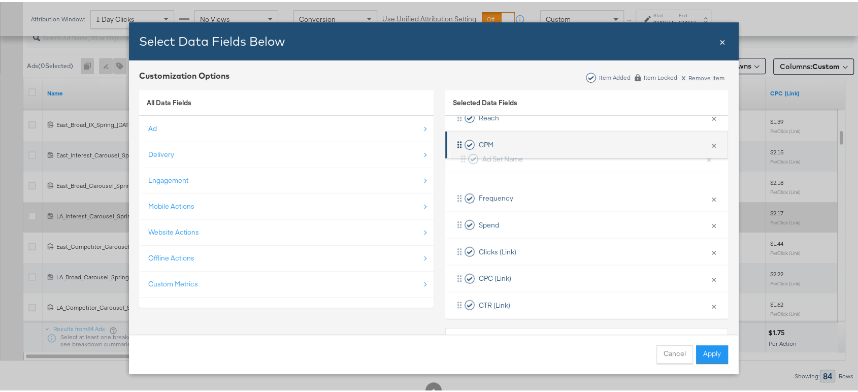
drag, startPoint x: 489, startPoint y: 290, endPoint x: 495, endPoint y: 150, distance: 140.7
click at [495, 150] on div "Delivery × Remove from KPIs Creative × Remove from KPIs Impressions × Remove fr…" at bounding box center [586, 171] width 283 height 294
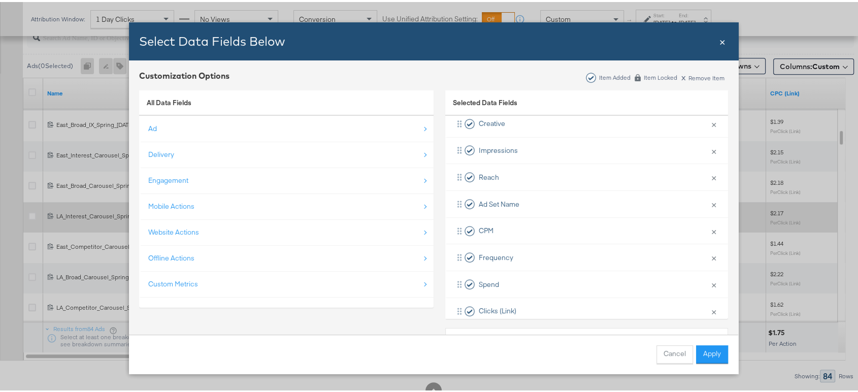
scroll to position [70, 0]
drag, startPoint x: 490, startPoint y: 212, endPoint x: 499, endPoint y: 144, distance: 68.0
click at [499, 144] on div "Delivery × Remove from KPIs Creative × Remove from KPIs Impressions × Remove fr…" at bounding box center [586, 252] width 283 height 294
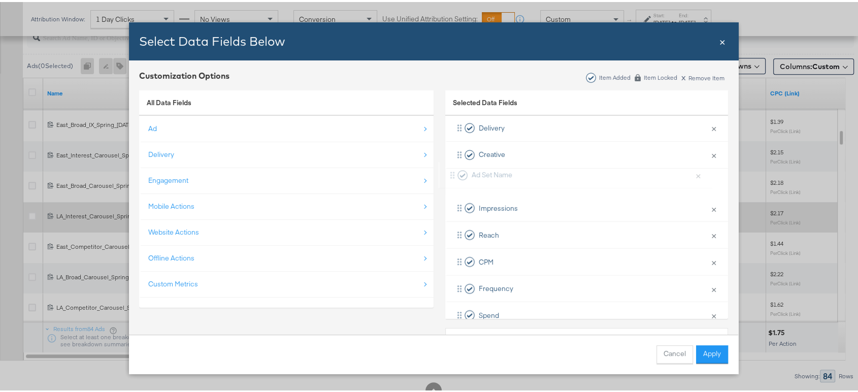
drag, startPoint x: 498, startPoint y: 145, endPoint x: 496, endPoint y: 174, distance: 28.5
click at [496, 174] on div "Delivery × Remove from KPIs Ad Set Name × Remove from KPIs Creative × Remove fr…" at bounding box center [586, 260] width 283 height 294
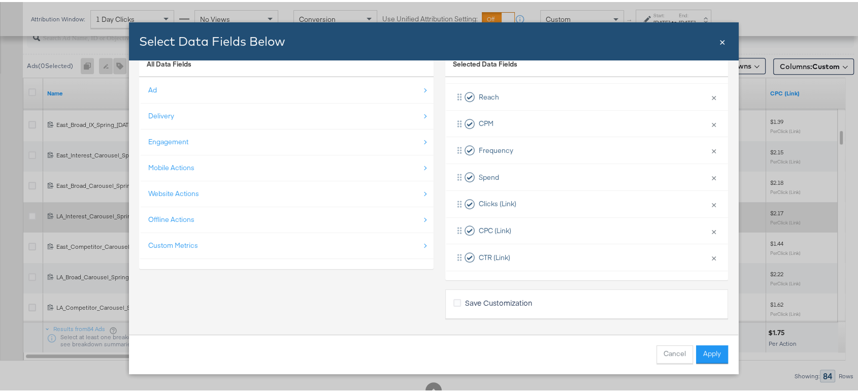
scroll to position [39, 0]
click at [453, 297] on icon "Bulk Add Locations Modal" at bounding box center [457, 300] width 8 height 8
click at [0, 0] on input "Save Customization" at bounding box center [0, 0] width 0 height 0
click at [704, 351] on button "Apply" at bounding box center [712, 352] width 32 height 18
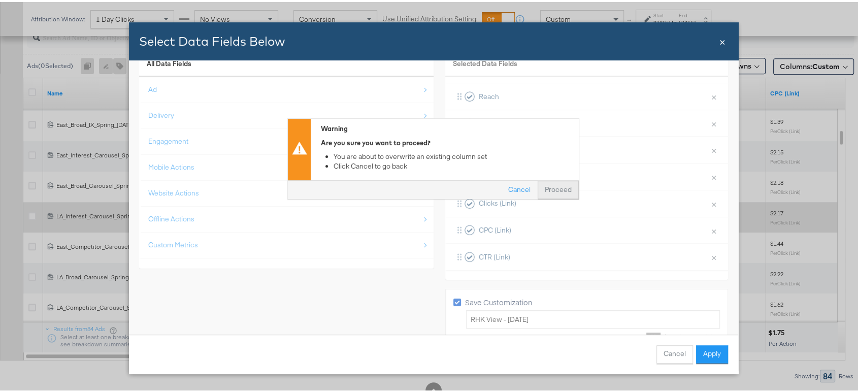
click at [554, 188] on button "Proceed" at bounding box center [557, 188] width 41 height 18
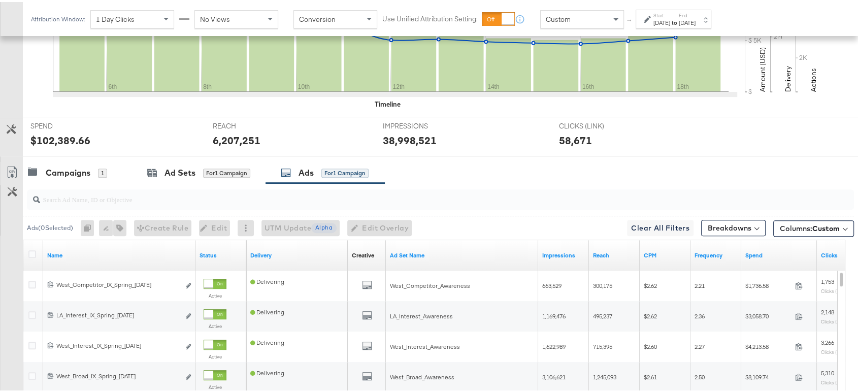
scroll to position [328, 0]
click at [126, 192] on input "search" at bounding box center [409, 194] width 738 height 20
paste input "Broad_Carousel"
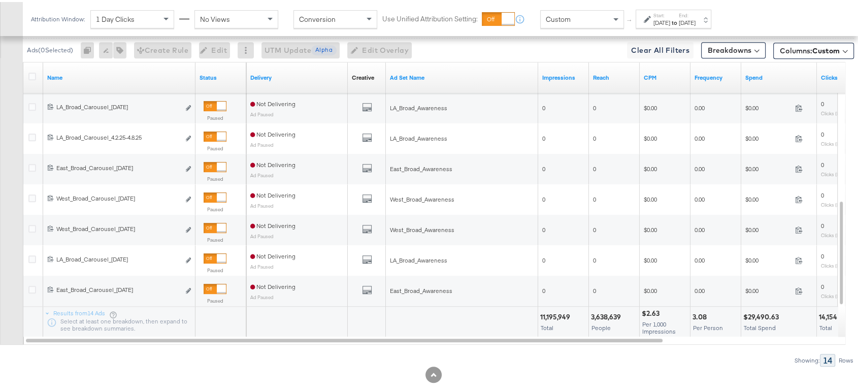
scroll to position [516, 0]
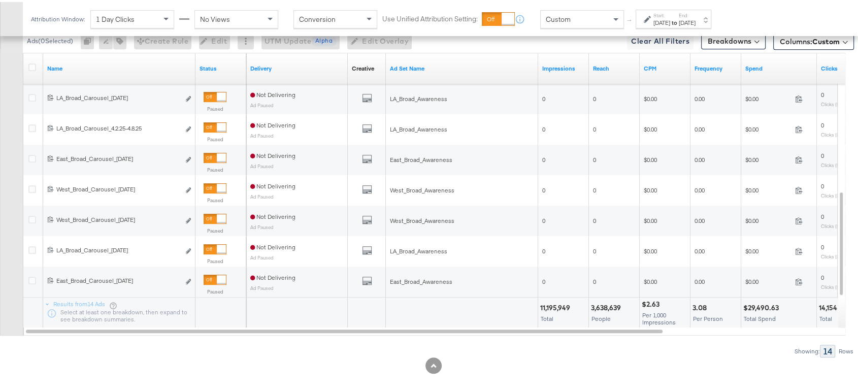
type input "Broad_Carousel"
click at [670, 21] on div "[DATE]" at bounding box center [661, 21] width 17 height 8
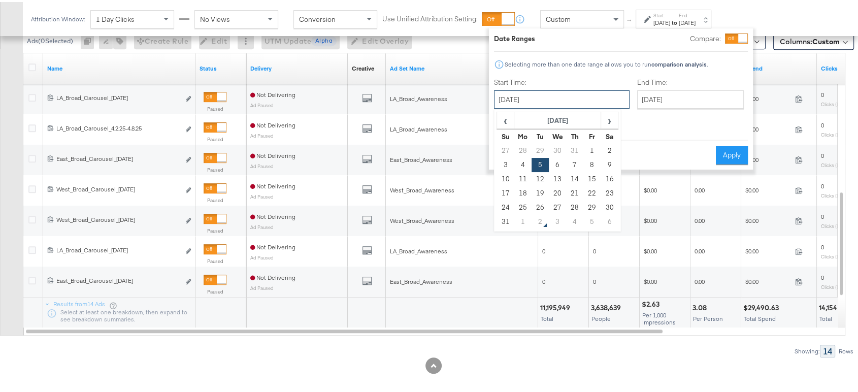
click at [554, 96] on input "[DATE]" at bounding box center [561, 97] width 135 height 18
click at [541, 192] on td "19" at bounding box center [539, 191] width 17 height 14
type input "[DATE]"
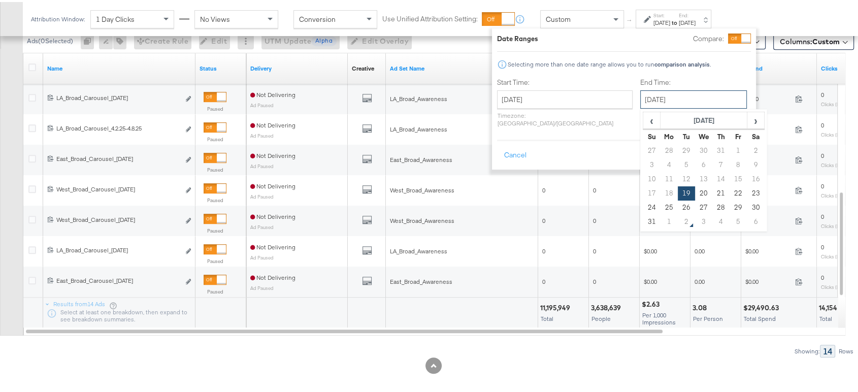
click at [642, 95] on input "[DATE]" at bounding box center [693, 97] width 107 height 18
click at [747, 121] on span "›" at bounding box center [755, 118] width 16 height 15
click at [660, 148] on td "1" at bounding box center [668, 149] width 17 height 14
type input "[DATE]"
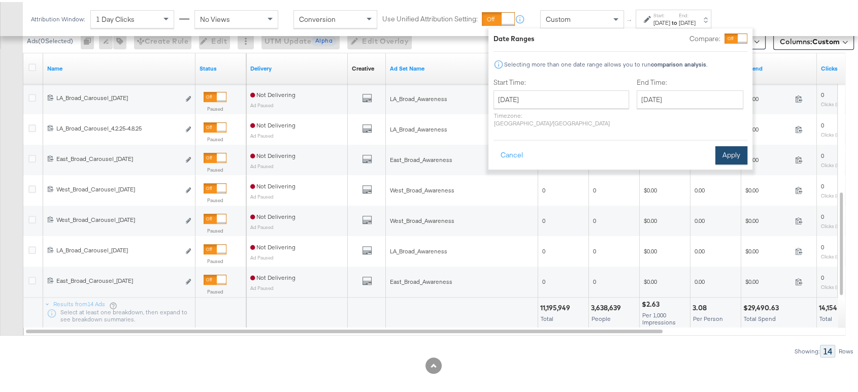
click at [719, 149] on button "Apply" at bounding box center [731, 153] width 32 height 18
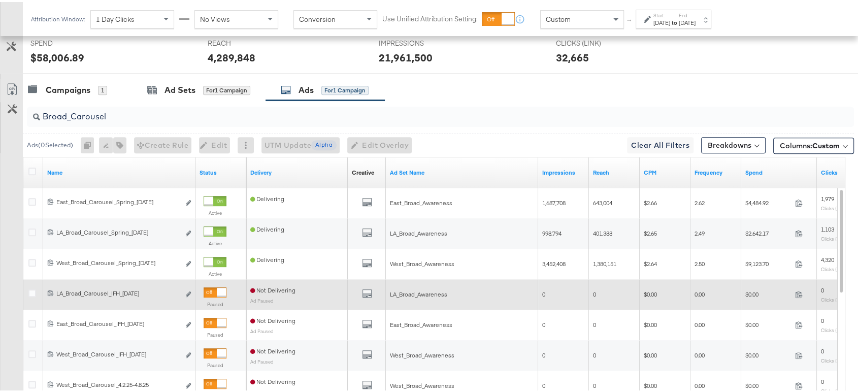
scroll to position [408, 0]
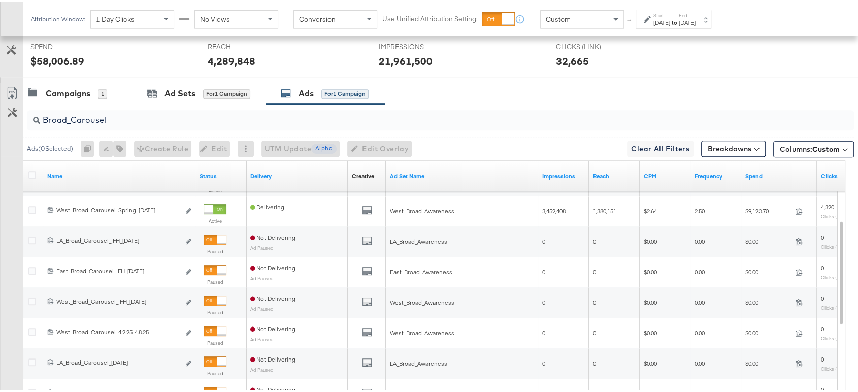
click at [155, 124] on div "Broad_Carousel" at bounding box center [440, 118] width 827 height 20
paste input "IX"
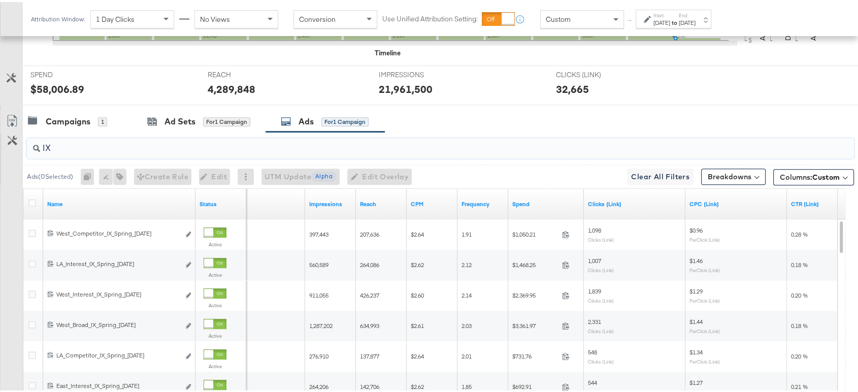
scroll to position [0, 0]
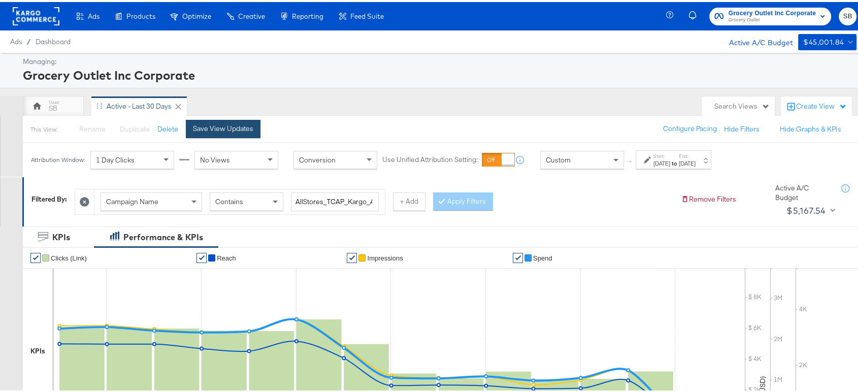
type input "IX"
click at [210, 125] on div "Save View Updates" at bounding box center [223, 127] width 60 height 10
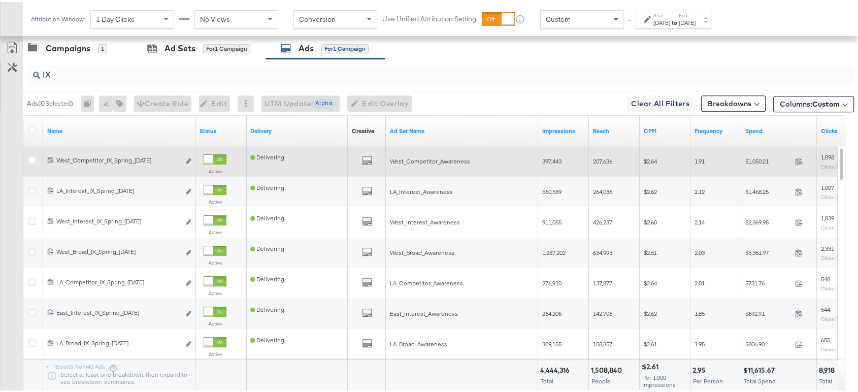
scroll to position [451, 0]
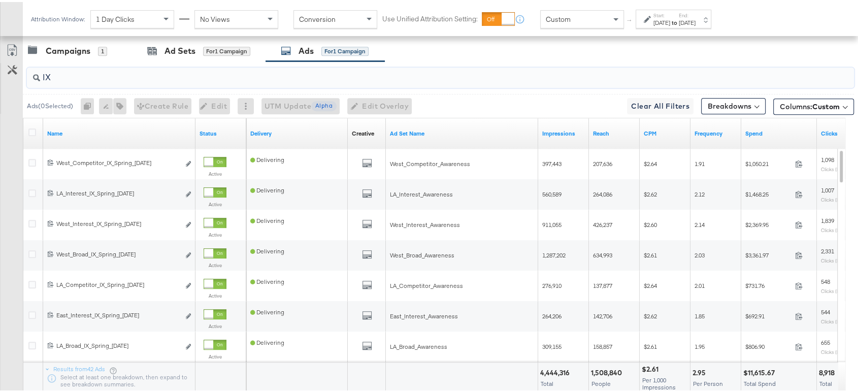
click at [152, 76] on input "IX" at bounding box center [409, 71] width 738 height 20
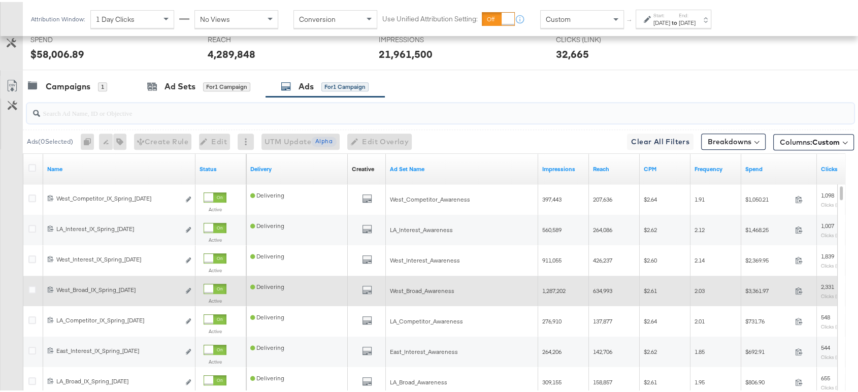
scroll to position [417, 0]
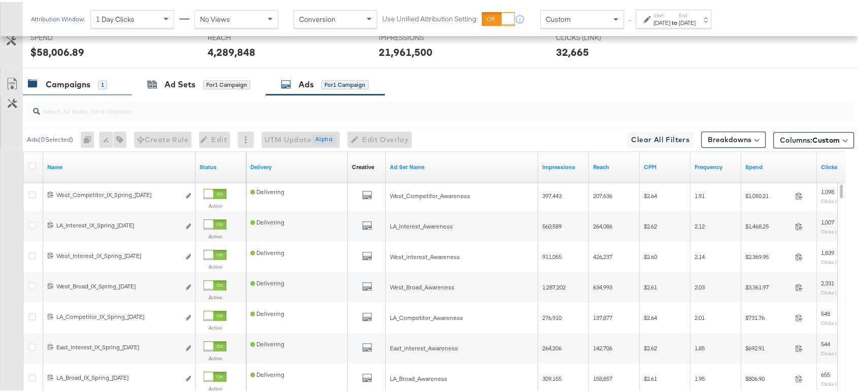
click at [70, 86] on div "Campaigns" at bounding box center [68, 83] width 45 height 12
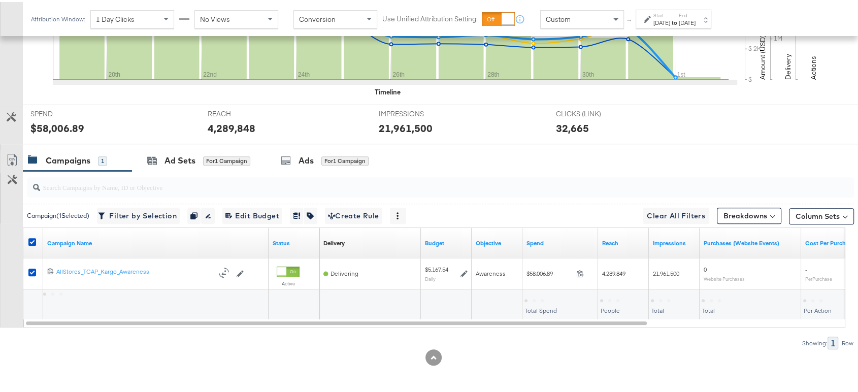
scroll to position [340, 0]
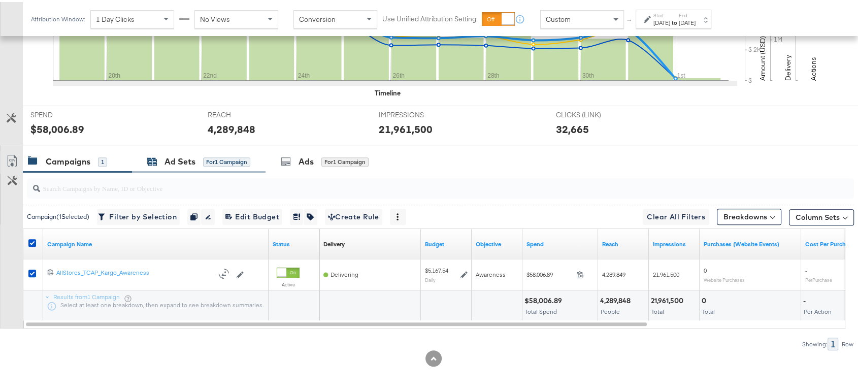
click at [175, 162] on div "Ad Sets" at bounding box center [179, 160] width 31 height 12
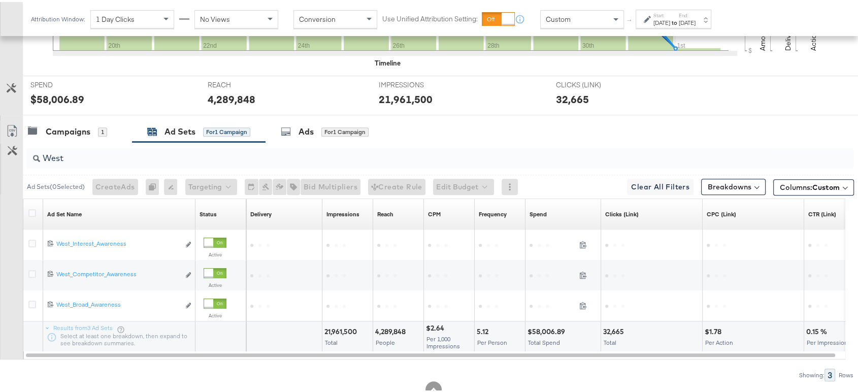
scroll to position [401, 0]
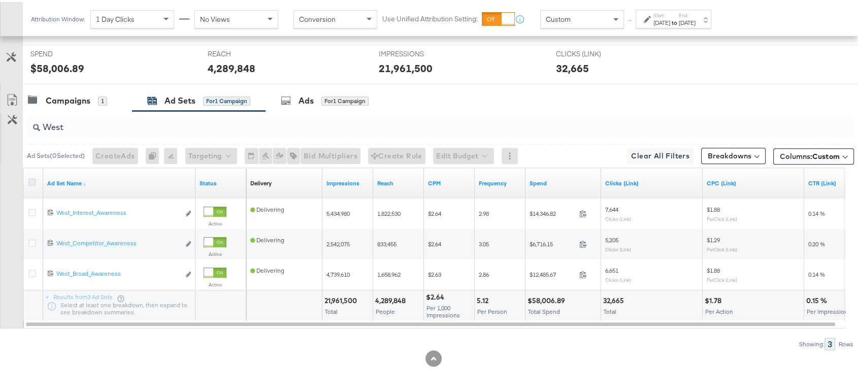
click at [32, 176] on icon at bounding box center [32, 180] width 8 height 8
click at [0, 0] on input "checkbox" at bounding box center [0, 0] width 0 height 0
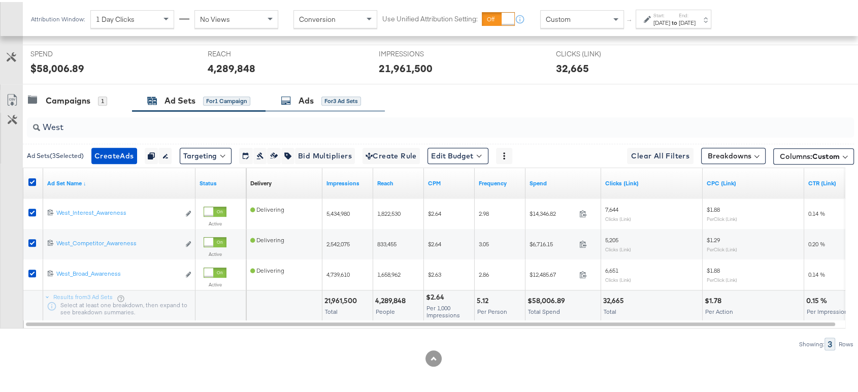
click at [292, 101] on div "Ads for 3 Ad Sets" at bounding box center [321, 99] width 80 height 12
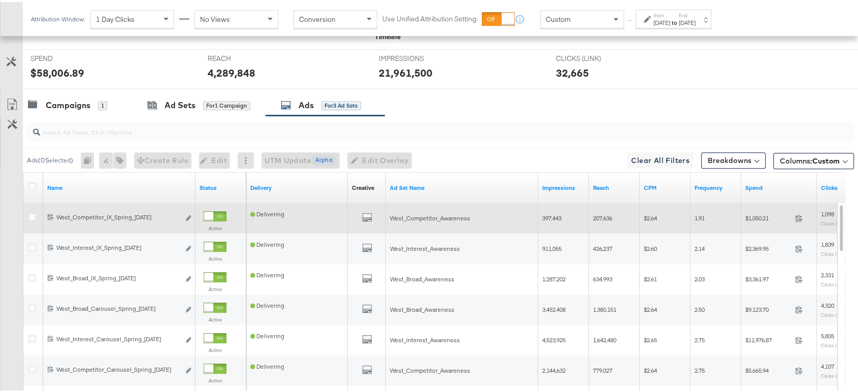
scroll to position [392, 0]
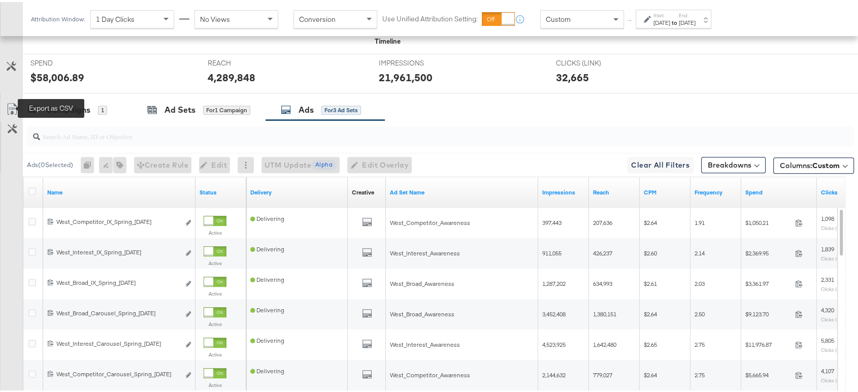
click at [10, 105] on icon at bounding box center [12, 107] width 12 height 12
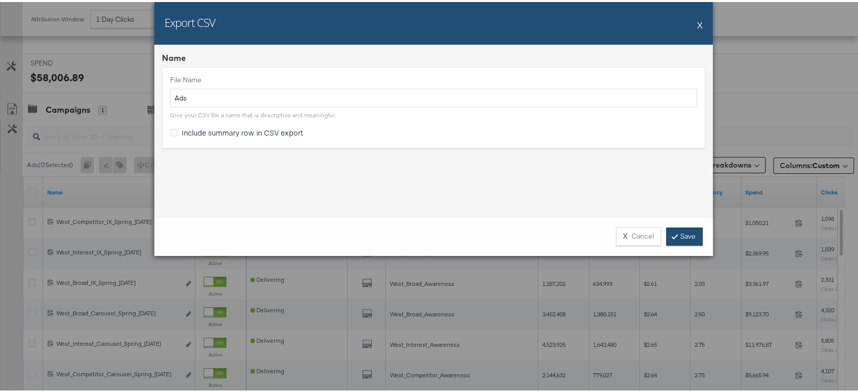
click at [682, 238] on link "Save" at bounding box center [684, 234] width 37 height 18
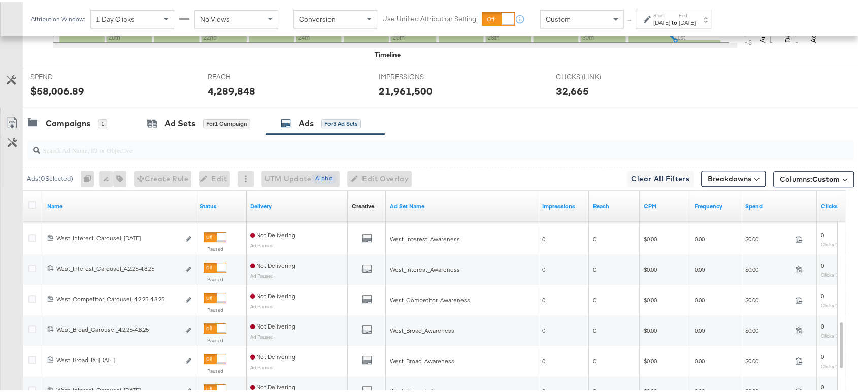
scroll to position [378, 0]
click at [164, 121] on div "Ad Sets" at bounding box center [179, 122] width 31 height 12
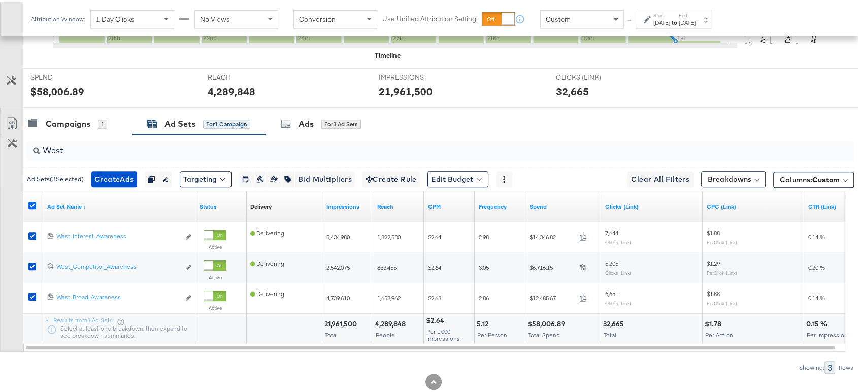
click at [31, 199] on icon at bounding box center [32, 203] width 8 height 8
click at [0, 0] on input "checkbox" at bounding box center [0, 0] width 0 height 0
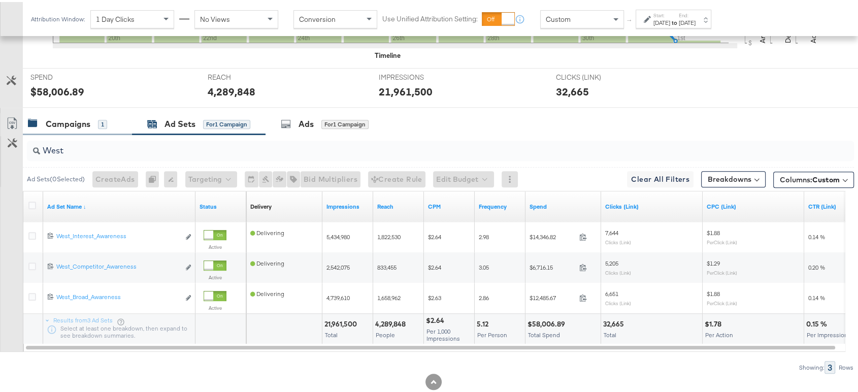
click at [61, 127] on div "Campaigns 1" at bounding box center [77, 122] width 109 height 22
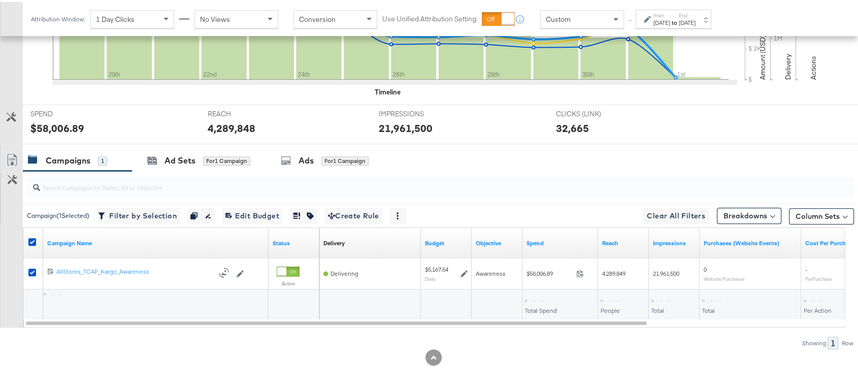
scroll to position [340, 0]
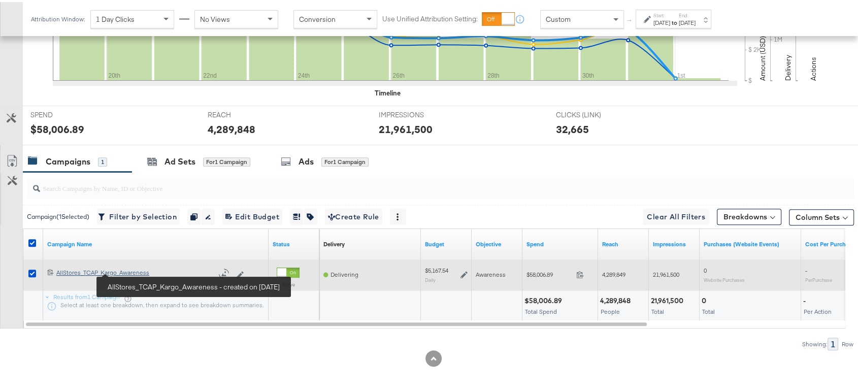
click at [107, 271] on div "AllStores_TCAP_Kargo_Awareness AllStores_TCAP_Kargo_Awareness" at bounding box center [134, 270] width 157 height 8
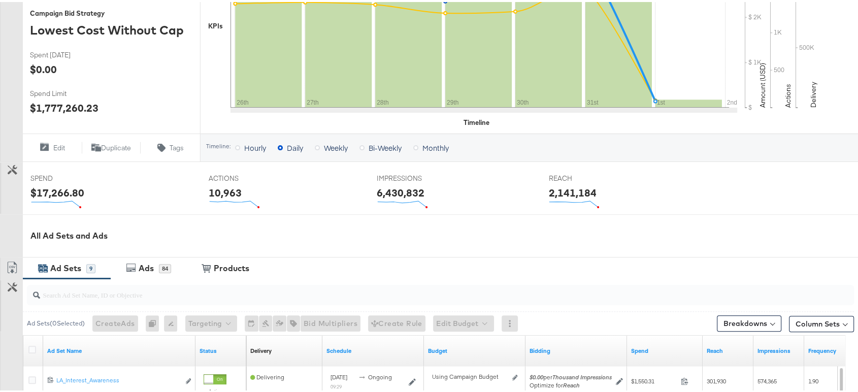
scroll to position [251, 0]
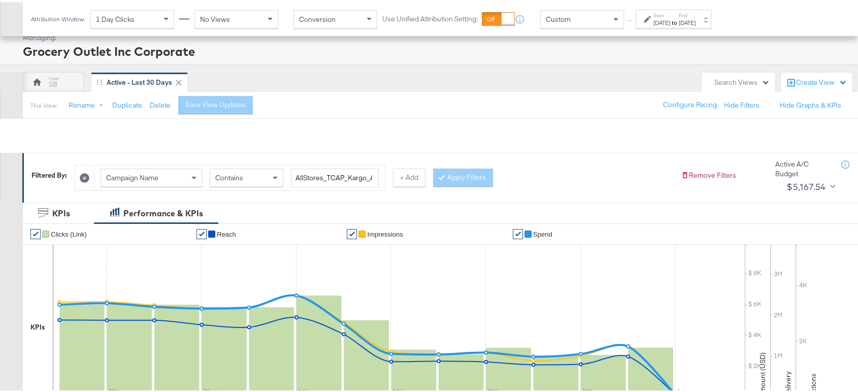
scroll to position [340, 0]
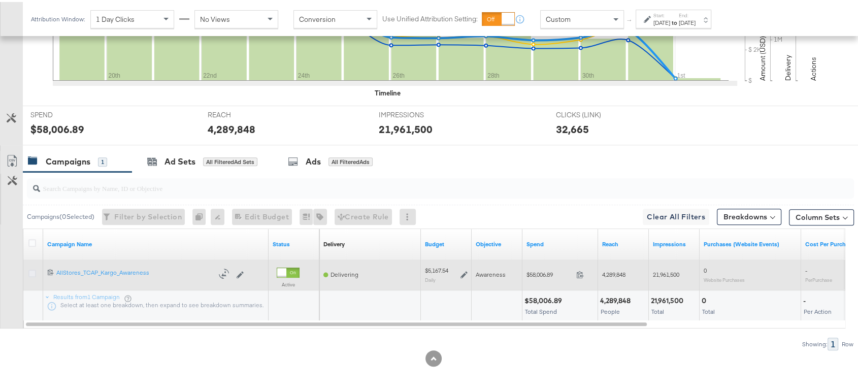
click at [28, 274] on icon at bounding box center [32, 271] width 8 height 8
click at [0, 0] on input "checkbox" at bounding box center [0, 0] width 0 height 0
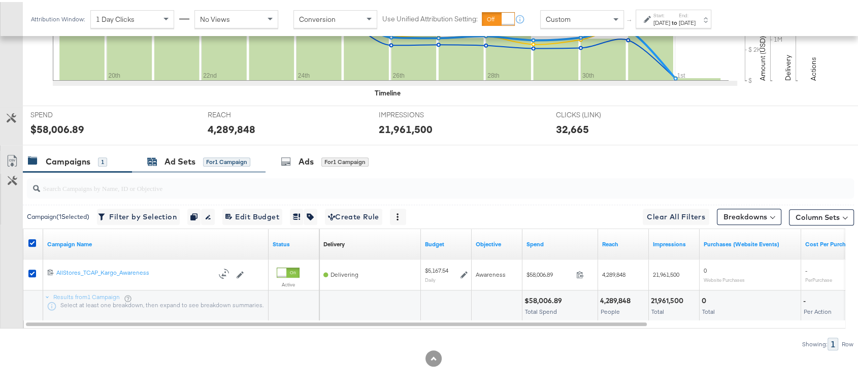
click at [162, 161] on div "Ad Sets for 1 Campaign" at bounding box center [198, 160] width 103 height 12
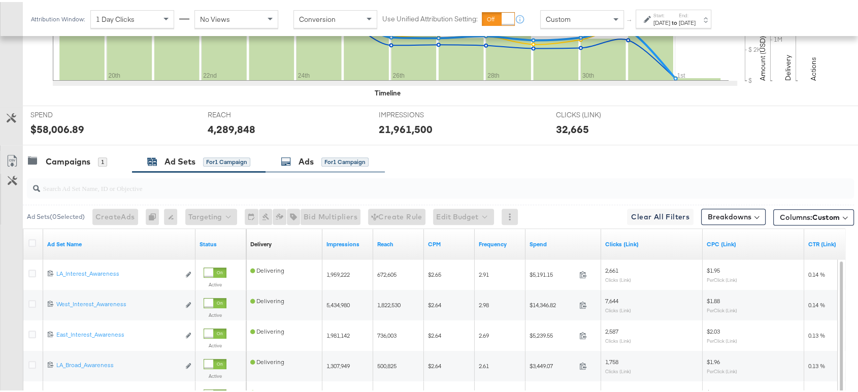
click at [298, 158] on div "Ads for 1 Campaign" at bounding box center [325, 160] width 88 height 12
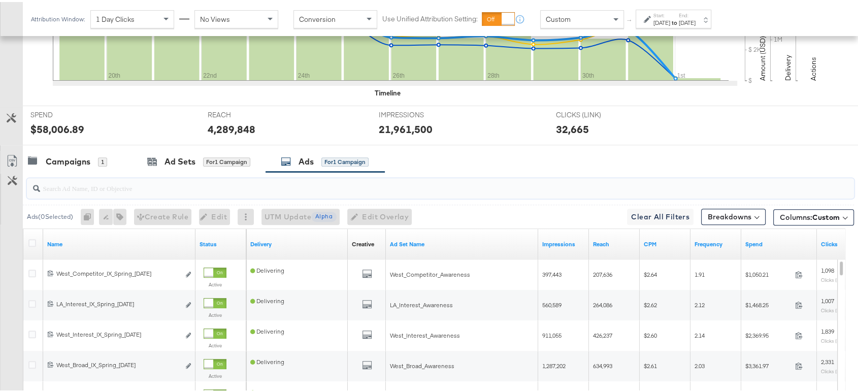
click at [91, 189] on input "search" at bounding box center [409, 182] width 738 height 20
paste input "LA - Broad"
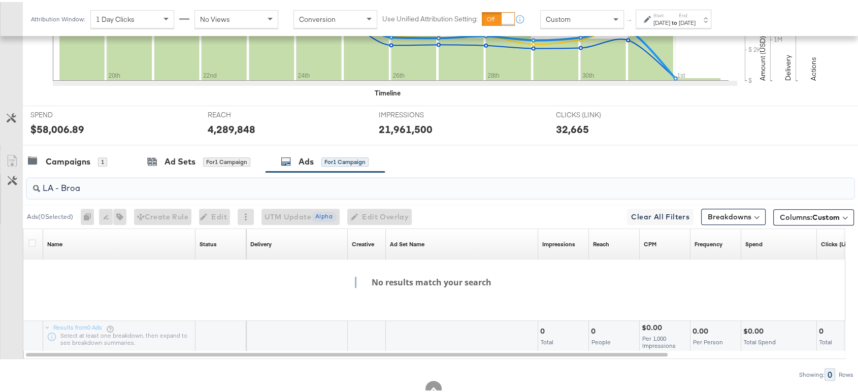
click at [117, 184] on input "LA - Broa" at bounding box center [409, 182] width 738 height 20
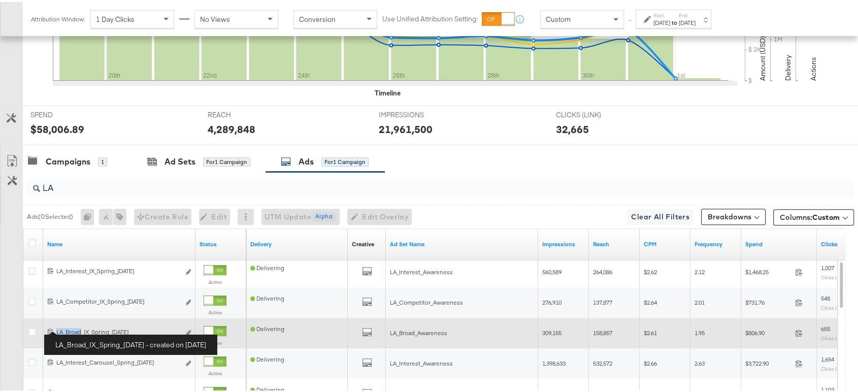
drag, startPoint x: 83, startPoint y: 329, endPoint x: 56, endPoint y: 328, distance: 26.9
click at [56, 328] on div "LA_Broad_IX_Spring_[DATE] LA_Broad_IX_Spring_[DATE]" at bounding box center [117, 330] width 123 height 8
copy div "LA_Broad"
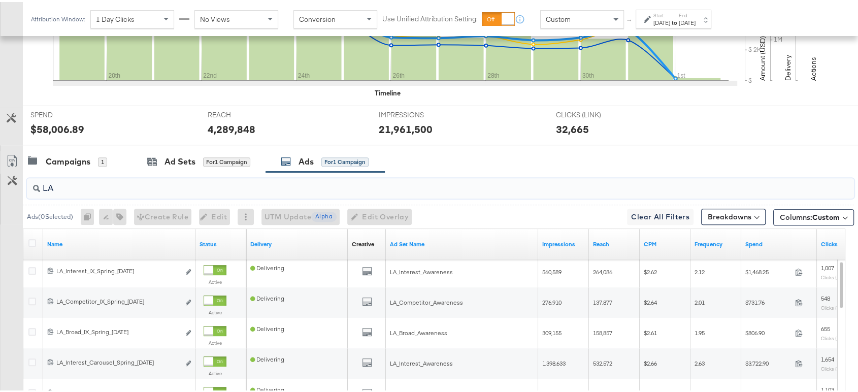
click at [97, 190] on input "LA" at bounding box center [409, 182] width 738 height 20
paste input "_Broad"
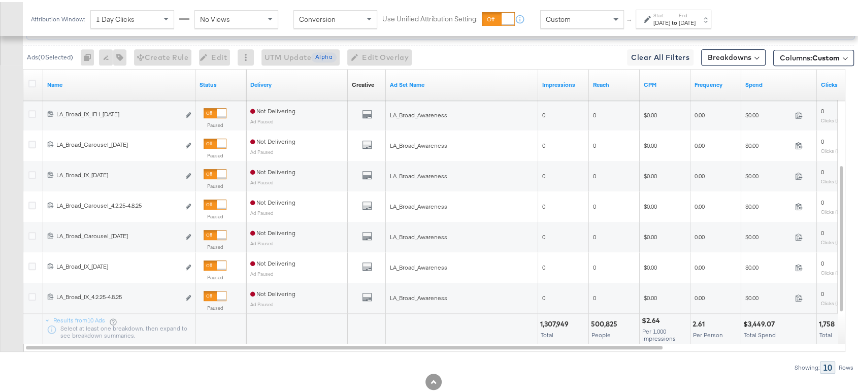
scroll to position [523, 0]
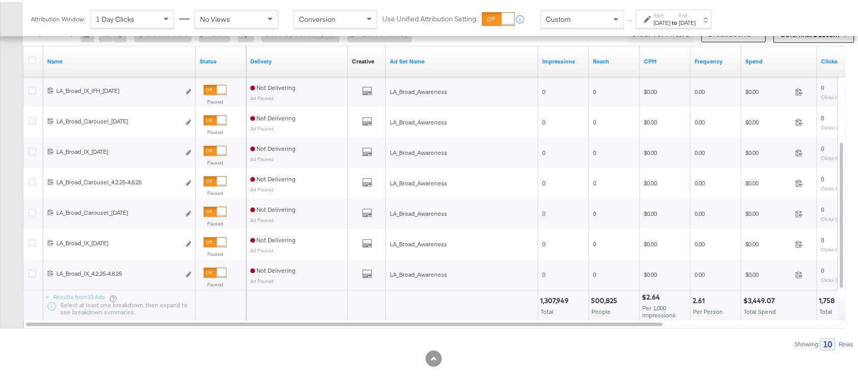
type input "LA_Broad"
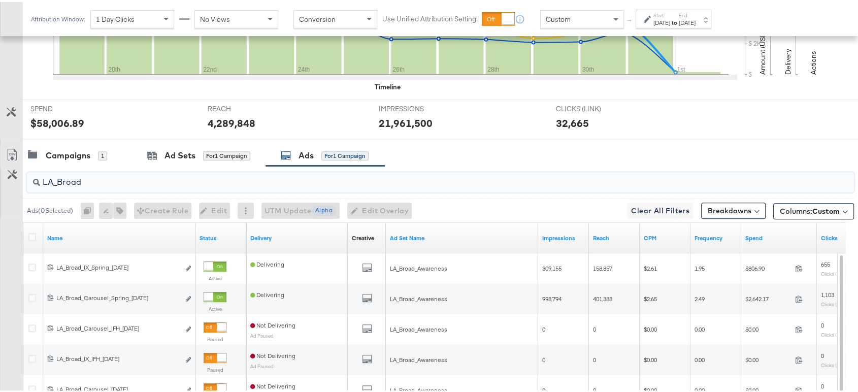
scroll to position [346, 0]
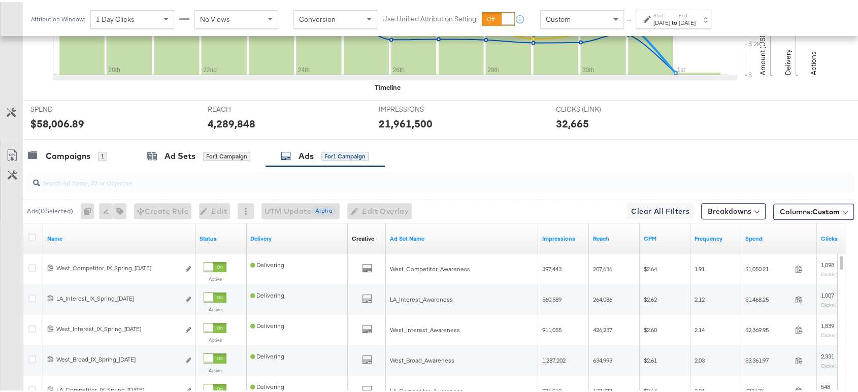
click at [113, 189] on div at bounding box center [440, 180] width 827 height 20
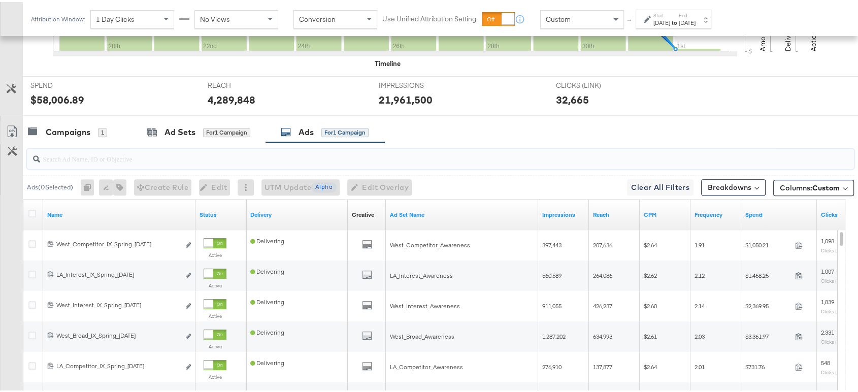
scroll to position [371, 0]
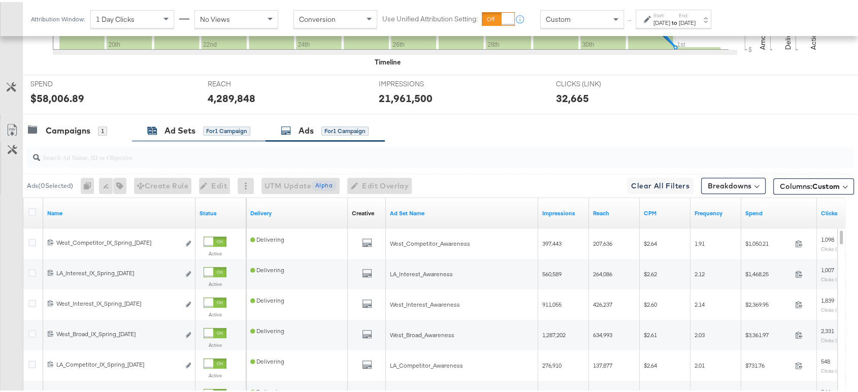
click at [162, 123] on div "Ad Sets for 1 Campaign" at bounding box center [198, 129] width 103 height 12
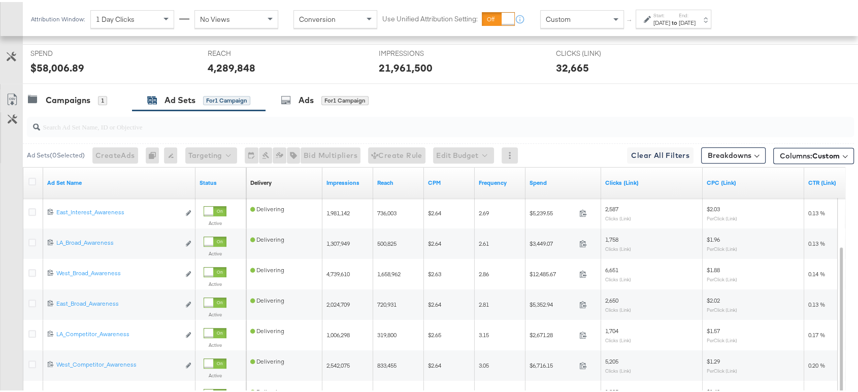
scroll to position [398, 0]
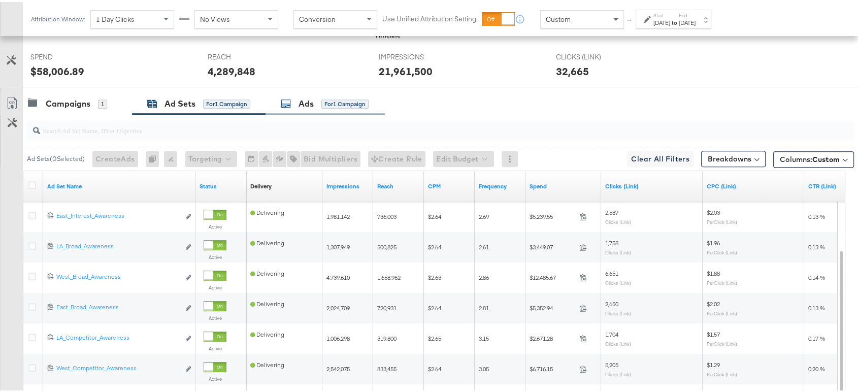
click at [308, 97] on div "Ads" at bounding box center [305, 102] width 15 height 12
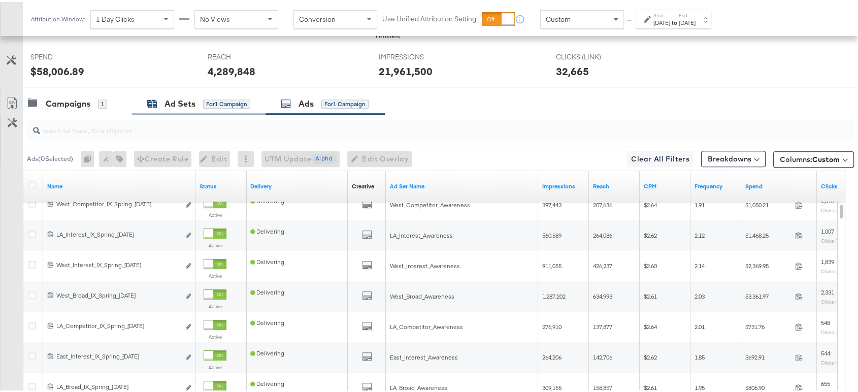
click at [167, 100] on div "Ad Sets" at bounding box center [179, 102] width 31 height 12
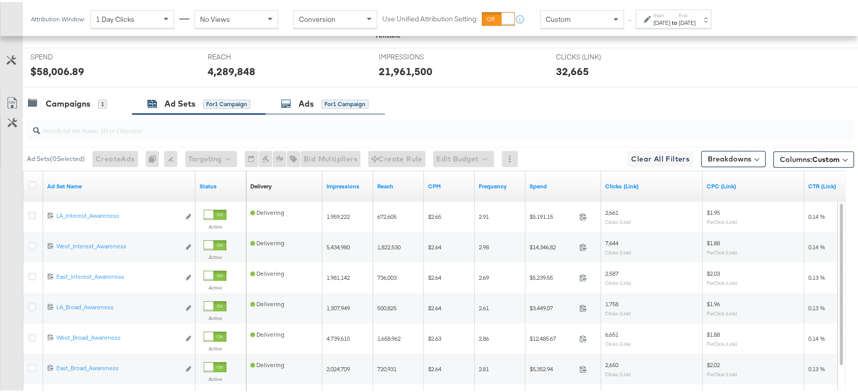
click at [302, 100] on div "Ads" at bounding box center [305, 102] width 15 height 12
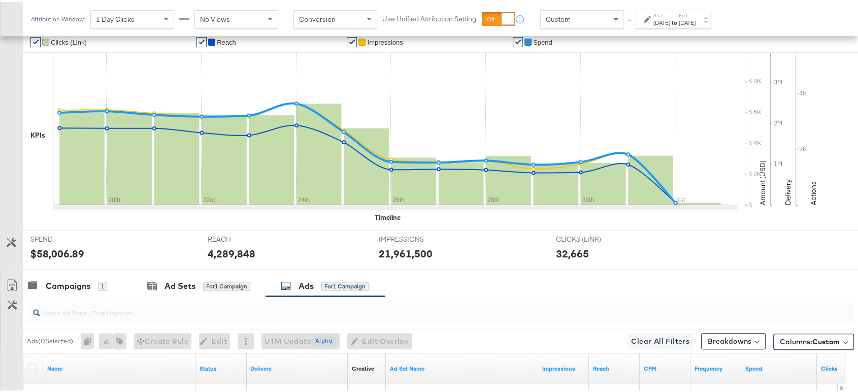
scroll to position [225, 0]
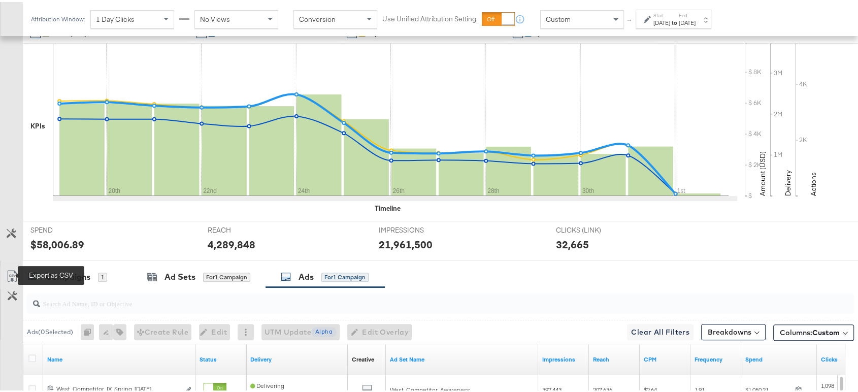
click at [11, 271] on icon at bounding box center [12, 274] width 12 height 12
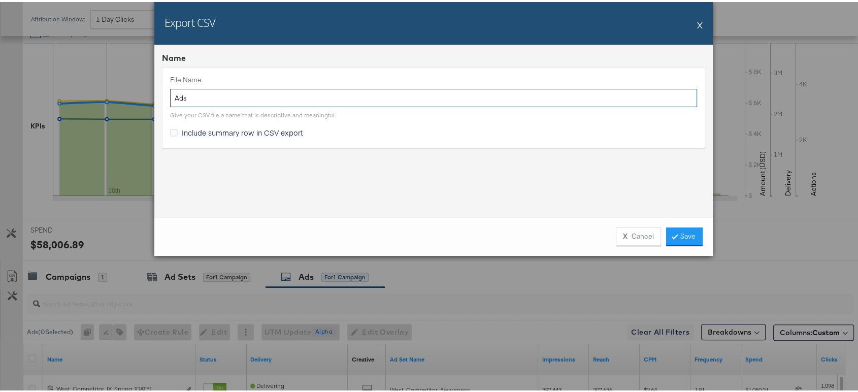
click at [345, 103] on input "Ads" at bounding box center [433, 96] width 527 height 19
type input "Ads - new"
click at [682, 233] on link "Save" at bounding box center [684, 234] width 37 height 18
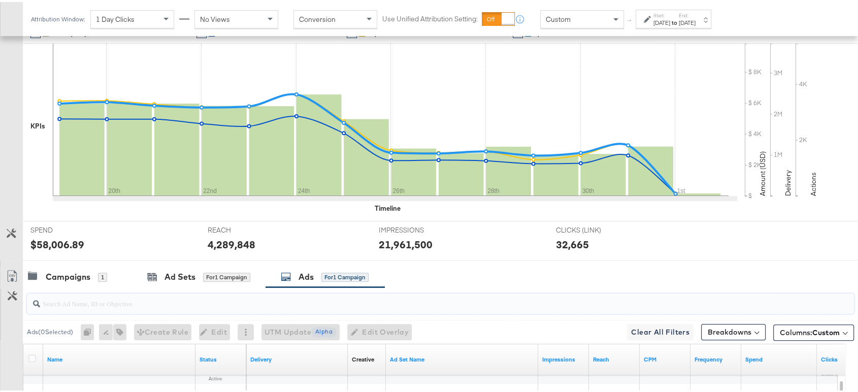
click at [101, 295] on input "search" at bounding box center [409, 297] width 738 height 20
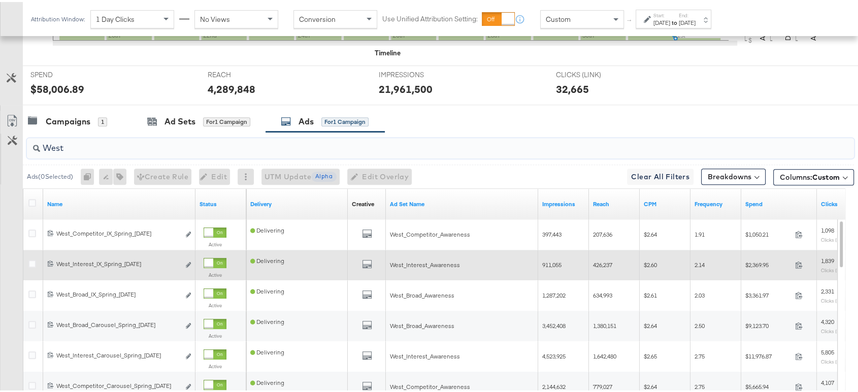
scroll to position [294, 0]
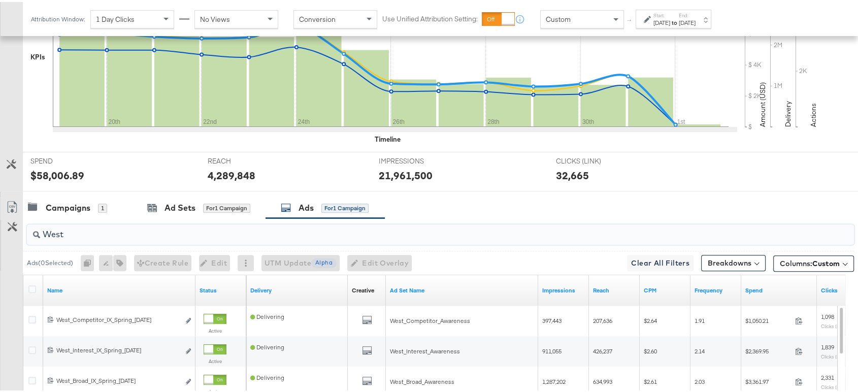
click at [119, 222] on input "West" at bounding box center [409, 228] width 738 height 20
paste input "Broad_Carousel"
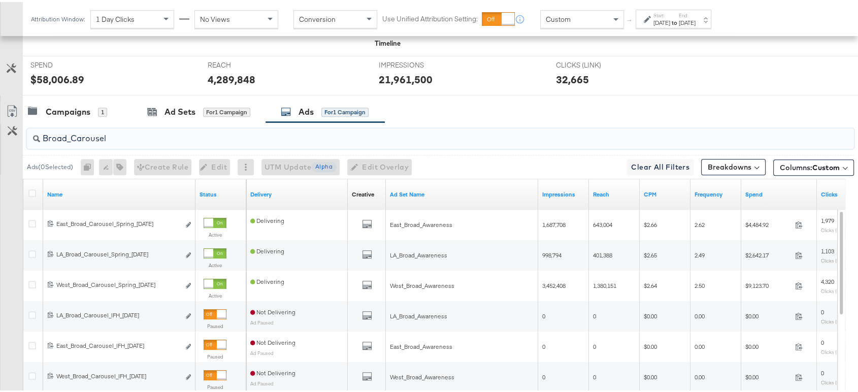
scroll to position [391, 0]
type input "Broad_Carousel"
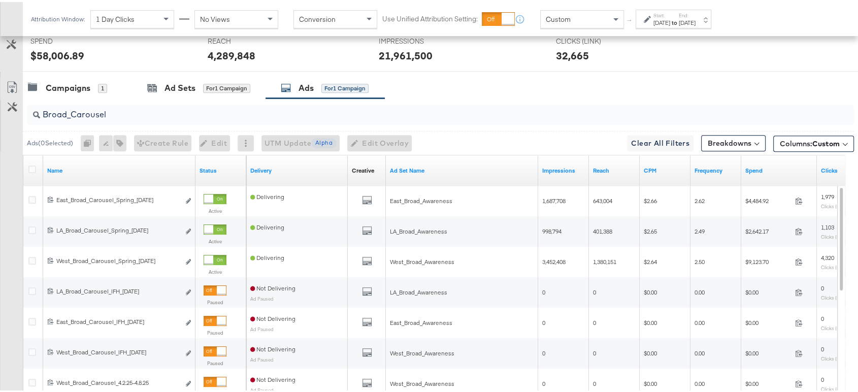
scroll to position [414, 0]
